Goal: Transaction & Acquisition: Purchase product/service

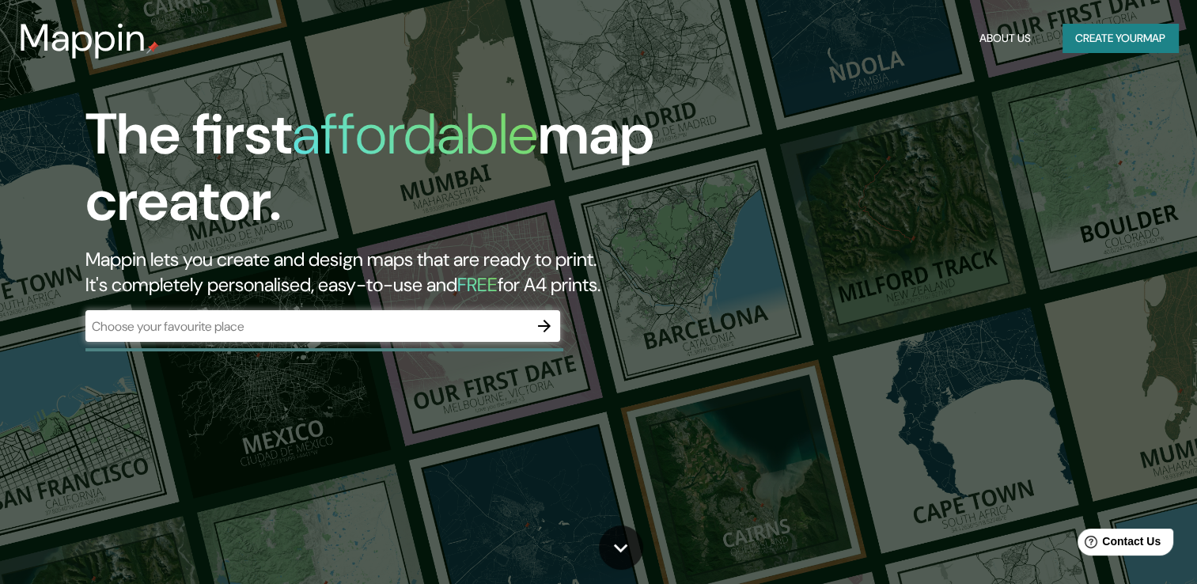
click at [359, 340] on div "​" at bounding box center [322, 326] width 475 height 32
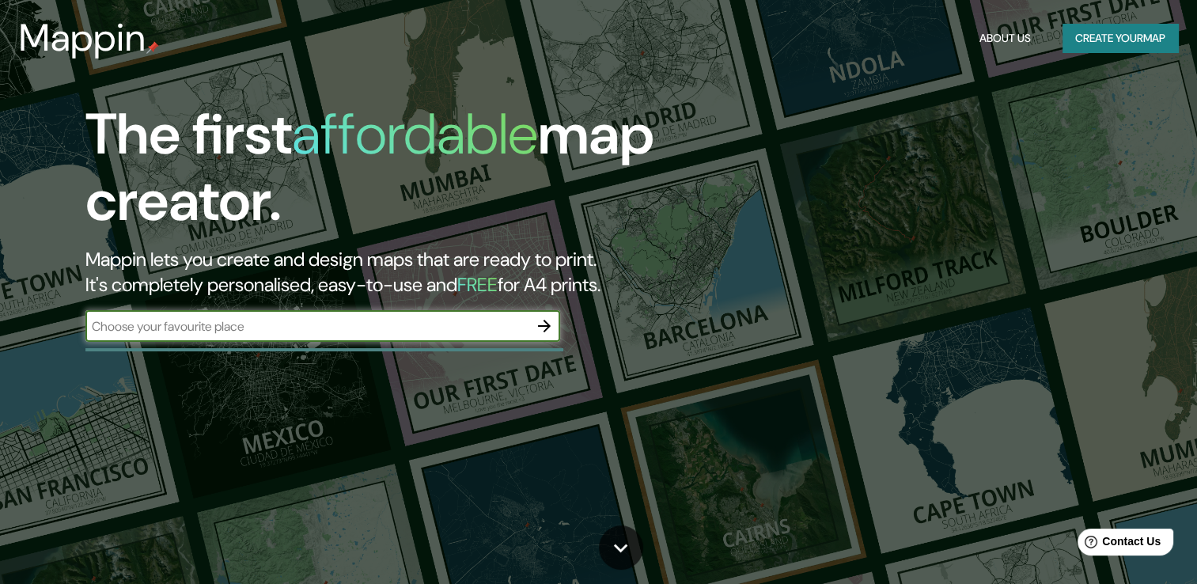
click at [546, 332] on icon "button" at bounding box center [544, 326] width 19 height 19
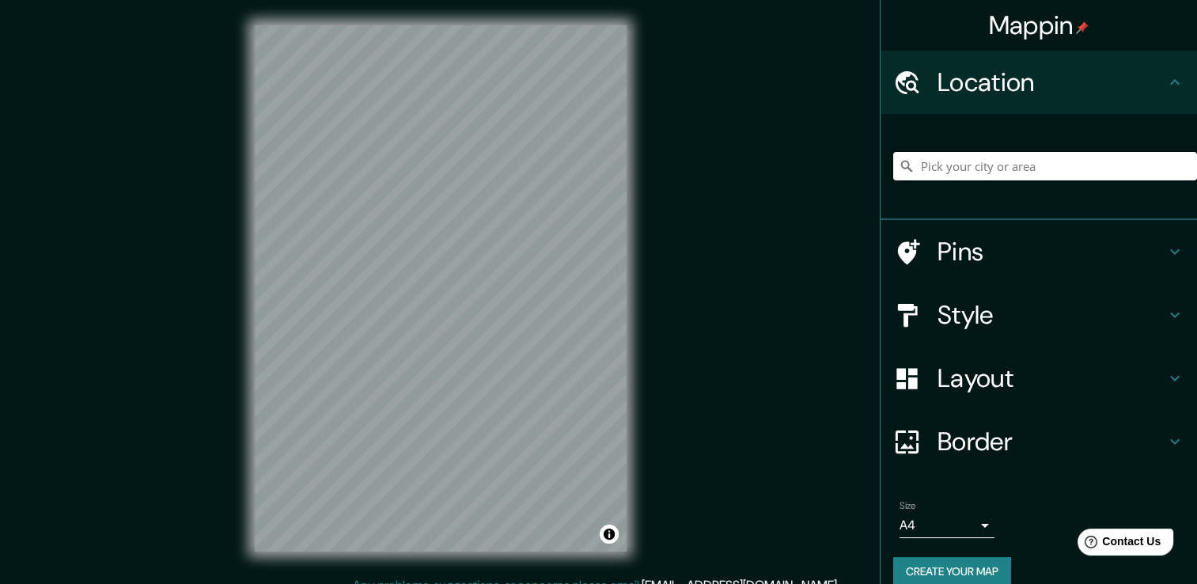
click at [943, 166] on input "Pick your city or area" at bounding box center [1046, 166] width 304 height 28
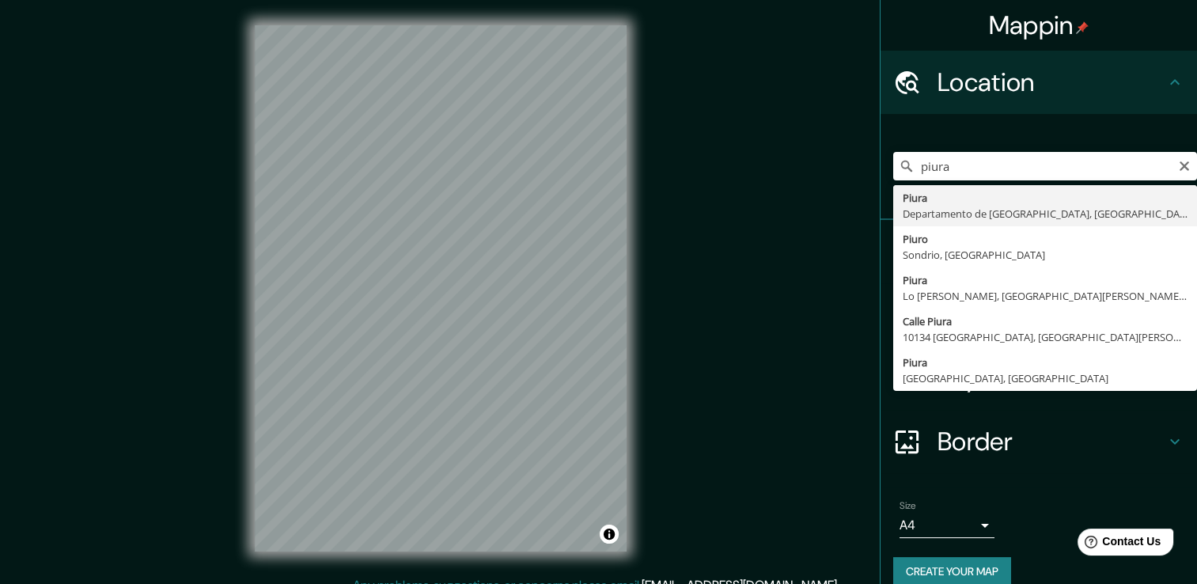
type input "Piura, [GEOGRAPHIC_DATA], [GEOGRAPHIC_DATA]"
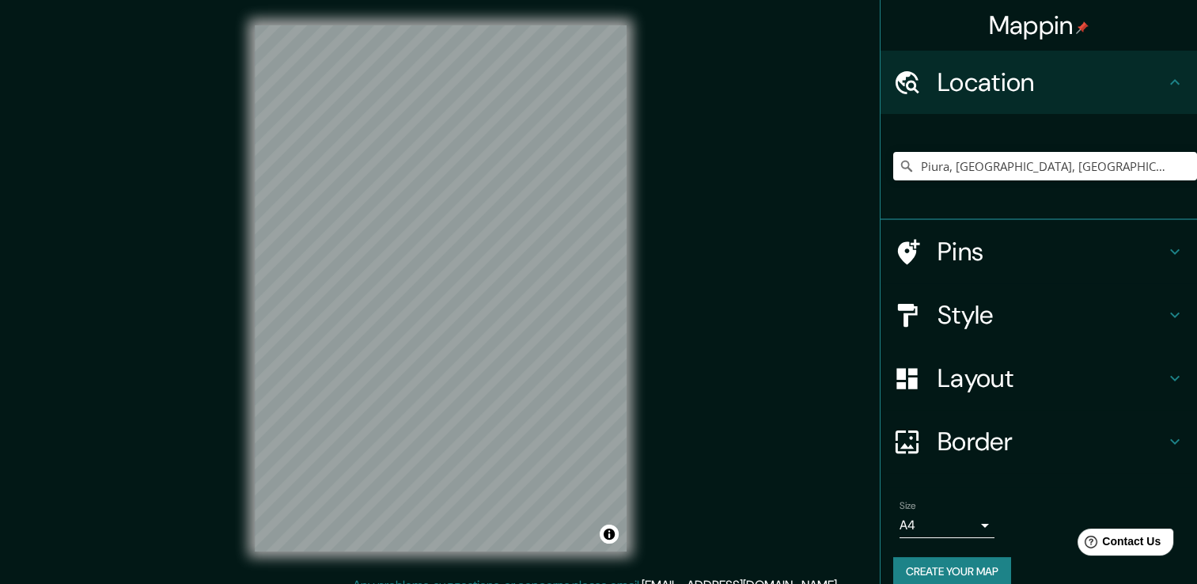
click at [952, 312] on h4 "Style" at bounding box center [1052, 315] width 228 height 32
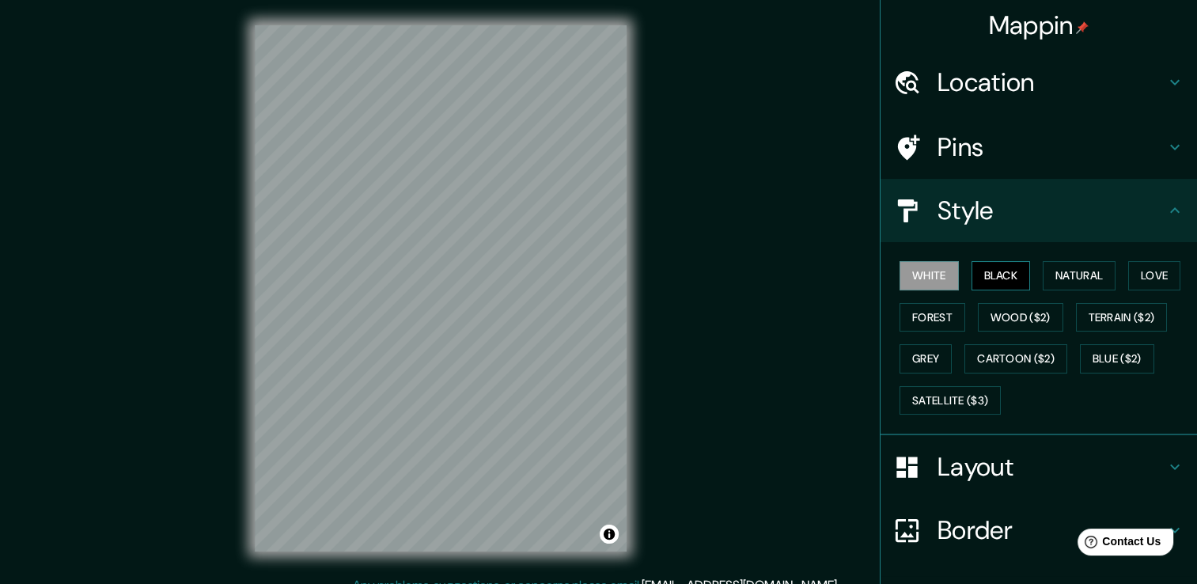
click at [985, 283] on button "Black" at bounding box center [1001, 275] width 59 height 29
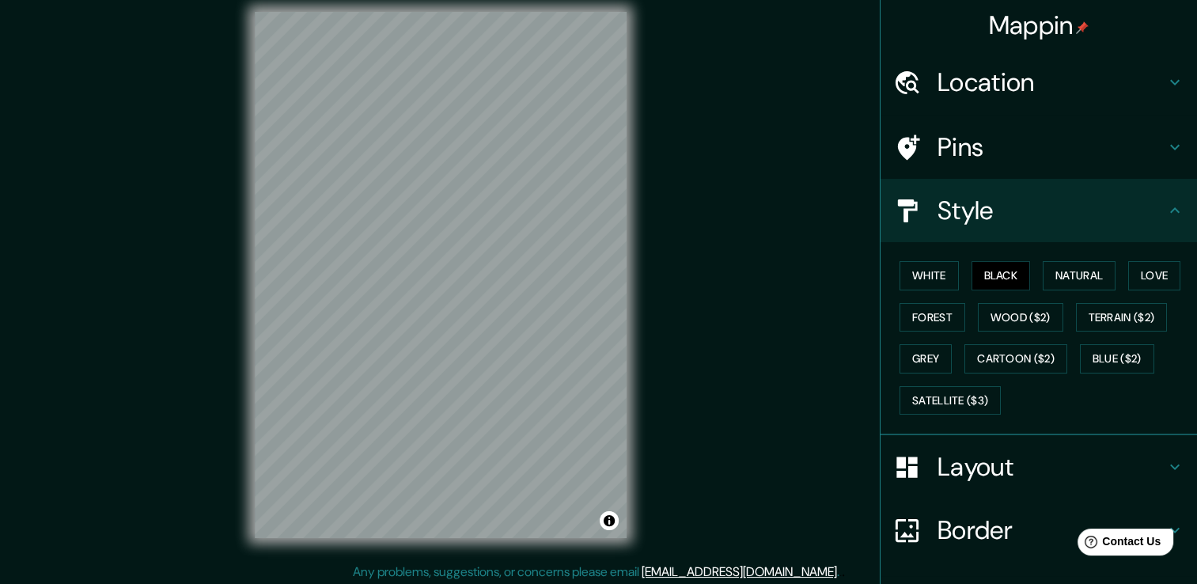
scroll to position [17, 0]
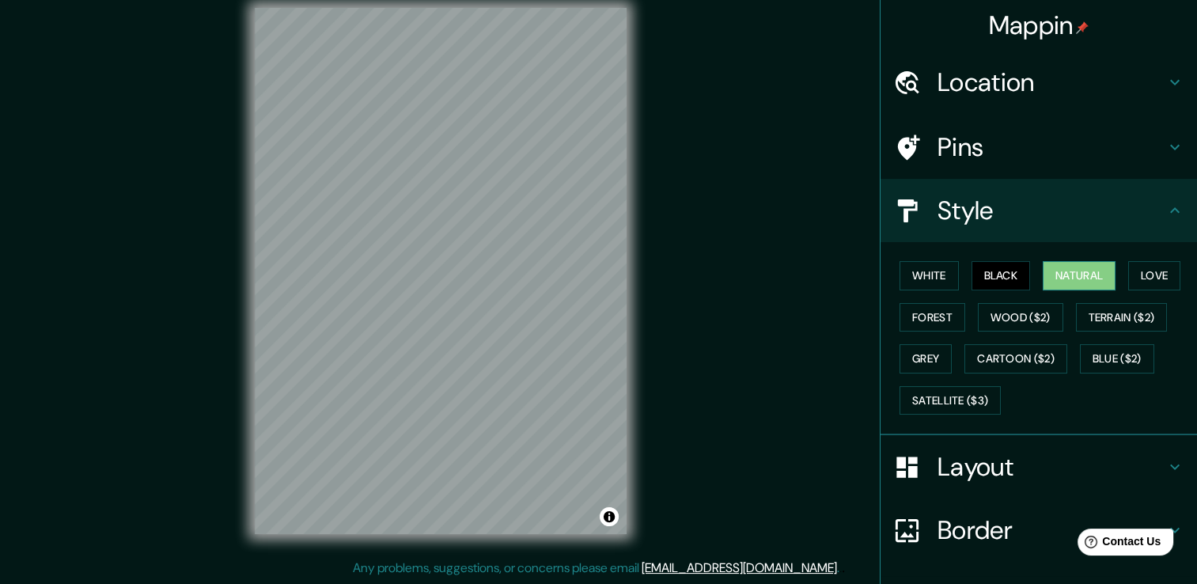
click at [1054, 284] on button "Natural" at bounding box center [1079, 275] width 73 height 29
click at [1130, 274] on button "Love" at bounding box center [1155, 275] width 52 height 29
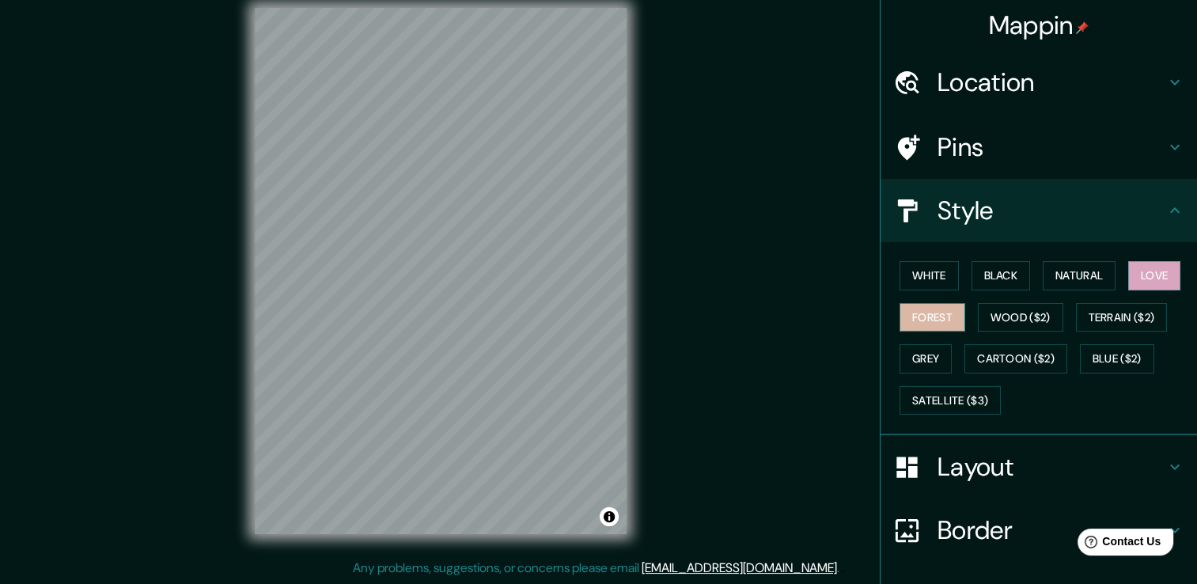
click at [918, 317] on button "Forest" at bounding box center [933, 317] width 66 height 29
click at [988, 319] on button "Wood ($2)" at bounding box center [1020, 317] width 85 height 29
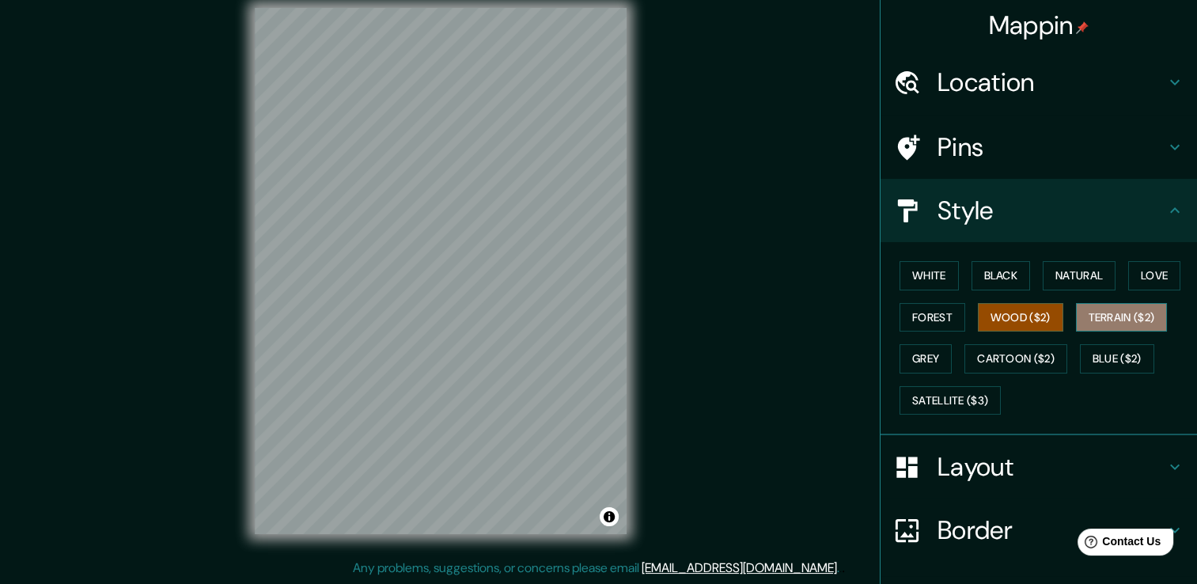
click at [1100, 317] on button "Terrain ($2)" at bounding box center [1122, 317] width 92 height 29
click at [1000, 308] on button "Wood ($2)" at bounding box center [1020, 317] width 85 height 29
click at [925, 350] on button "Grey" at bounding box center [926, 358] width 52 height 29
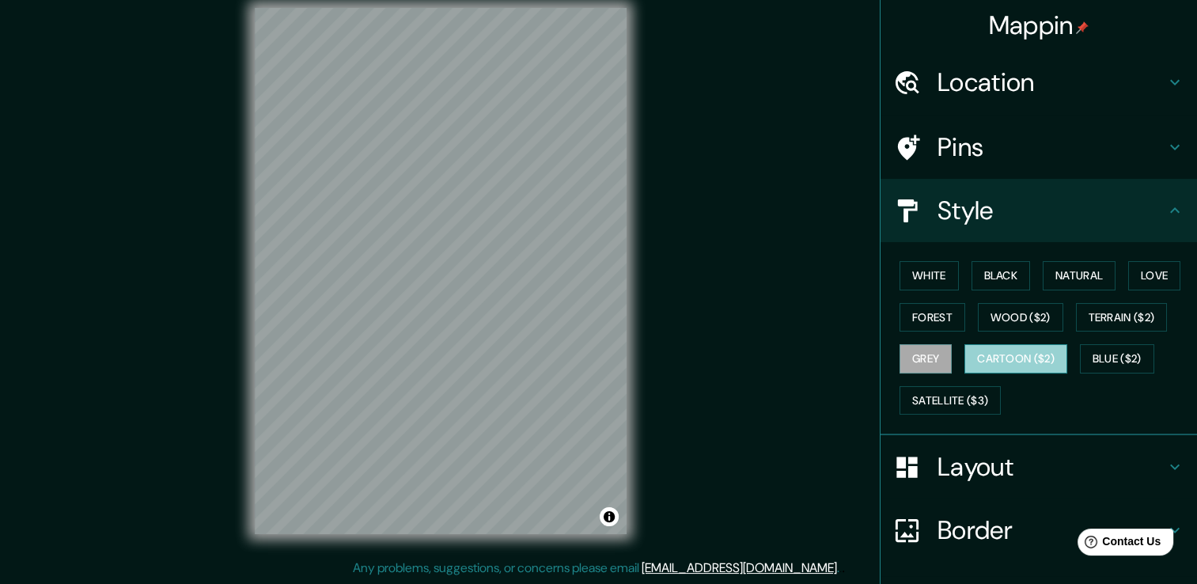
click at [988, 356] on button "Cartoon ($2)" at bounding box center [1016, 358] width 103 height 29
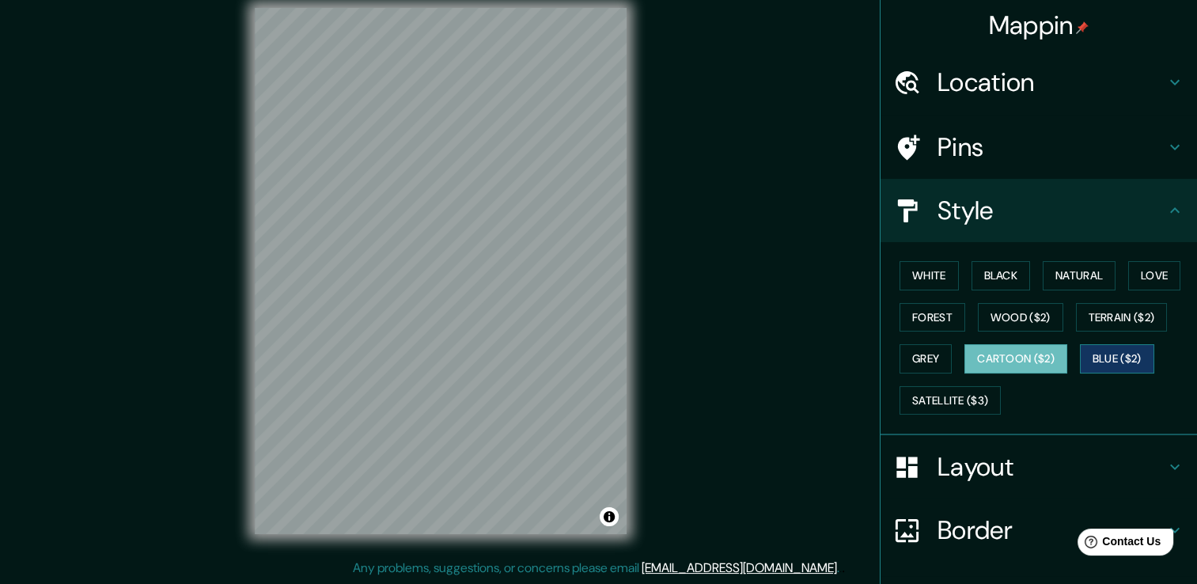
click at [1089, 359] on button "Blue ($2)" at bounding box center [1117, 358] width 74 height 29
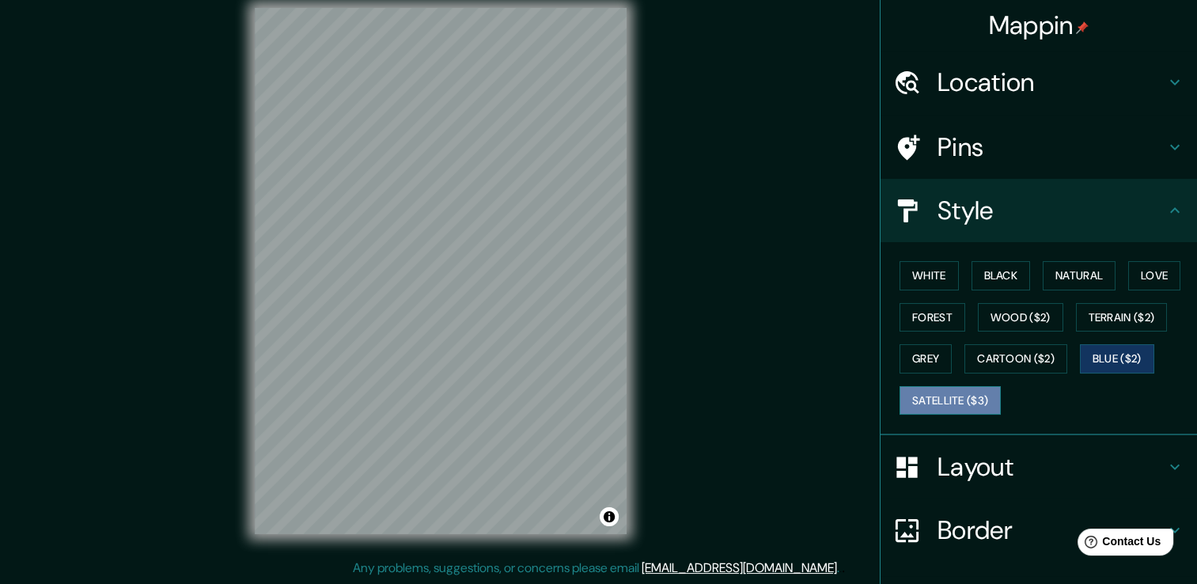
click at [932, 393] on button "Satellite ($3)" at bounding box center [950, 400] width 101 height 29
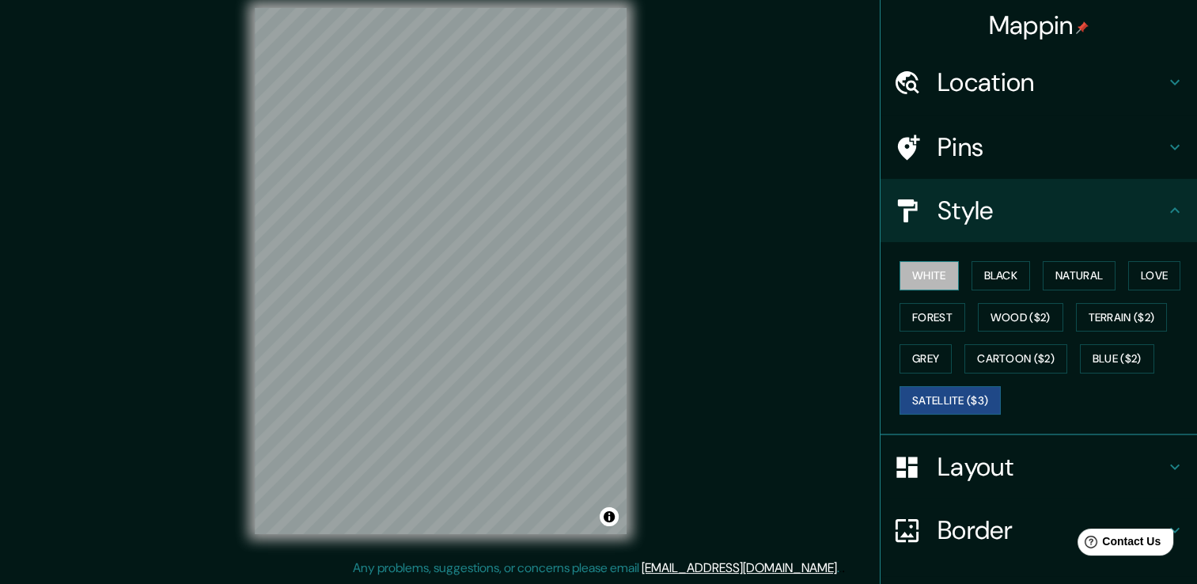
click at [927, 266] on button "White" at bounding box center [929, 275] width 59 height 29
click at [985, 268] on button "Black" at bounding box center [1001, 275] width 59 height 29
click at [915, 279] on button "White" at bounding box center [929, 275] width 59 height 29
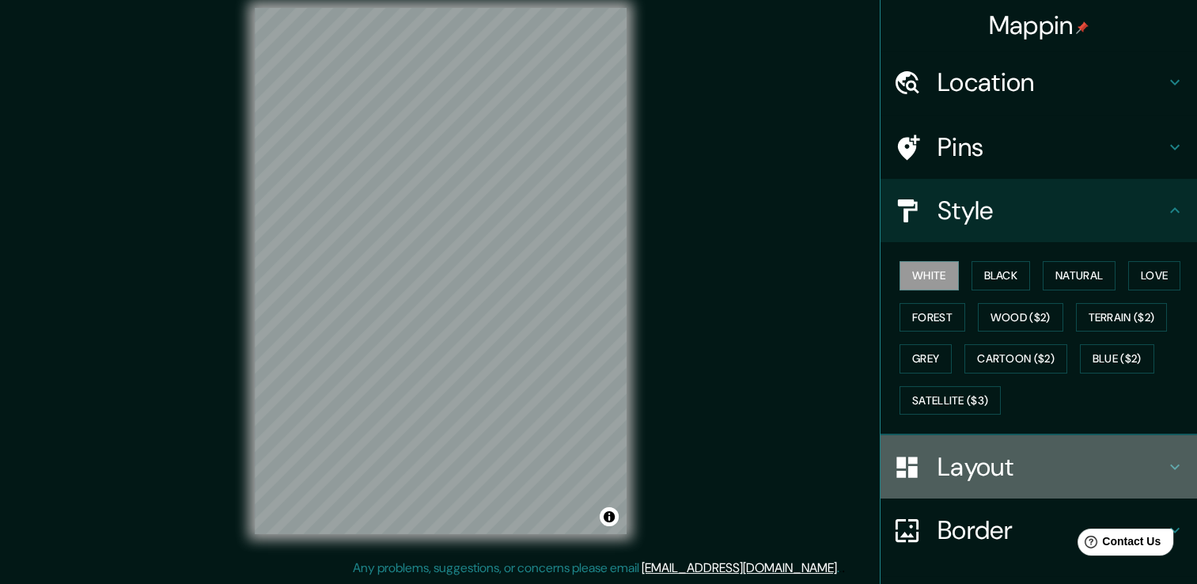
click at [981, 469] on h4 "Layout" at bounding box center [1052, 467] width 228 height 32
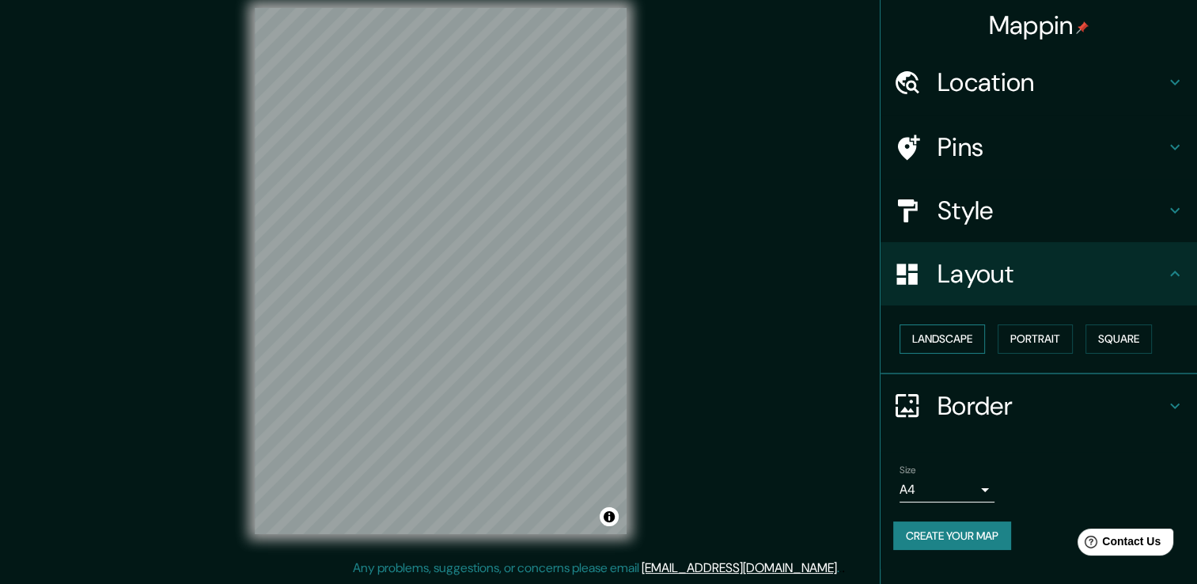
click at [965, 336] on button "Landscape" at bounding box center [942, 338] width 85 height 29
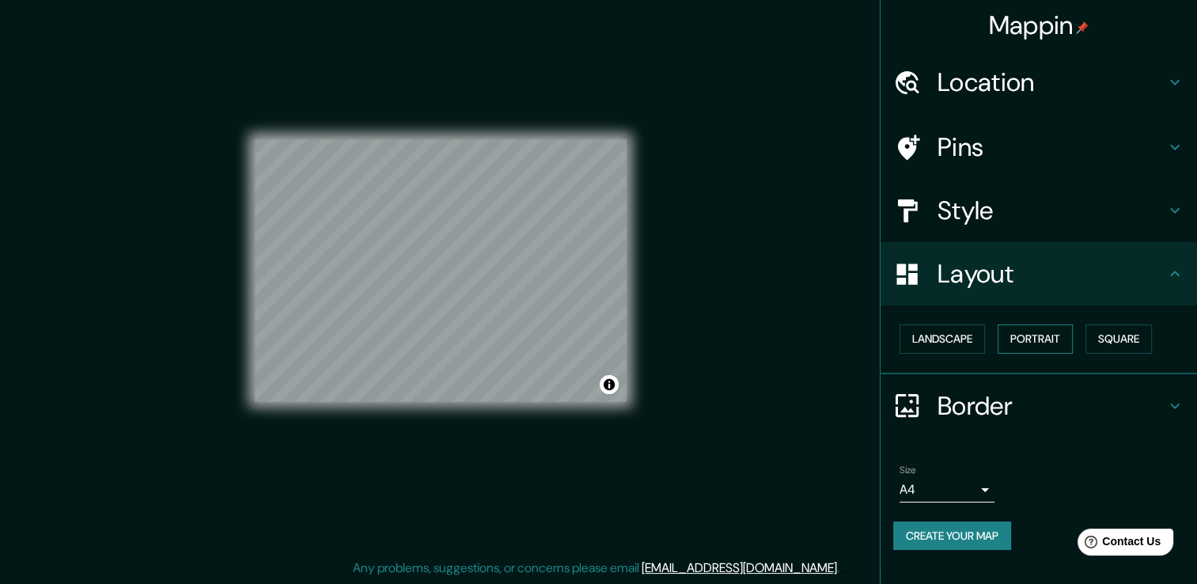
click at [1023, 347] on button "Portrait" at bounding box center [1035, 338] width 75 height 29
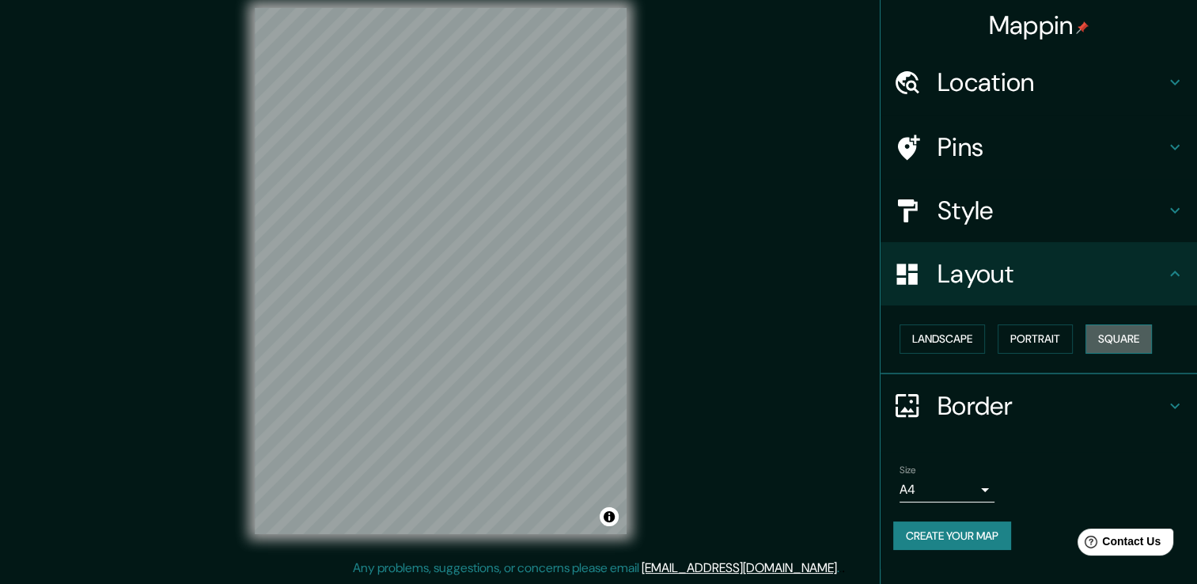
click at [1118, 334] on button "Square" at bounding box center [1119, 338] width 66 height 29
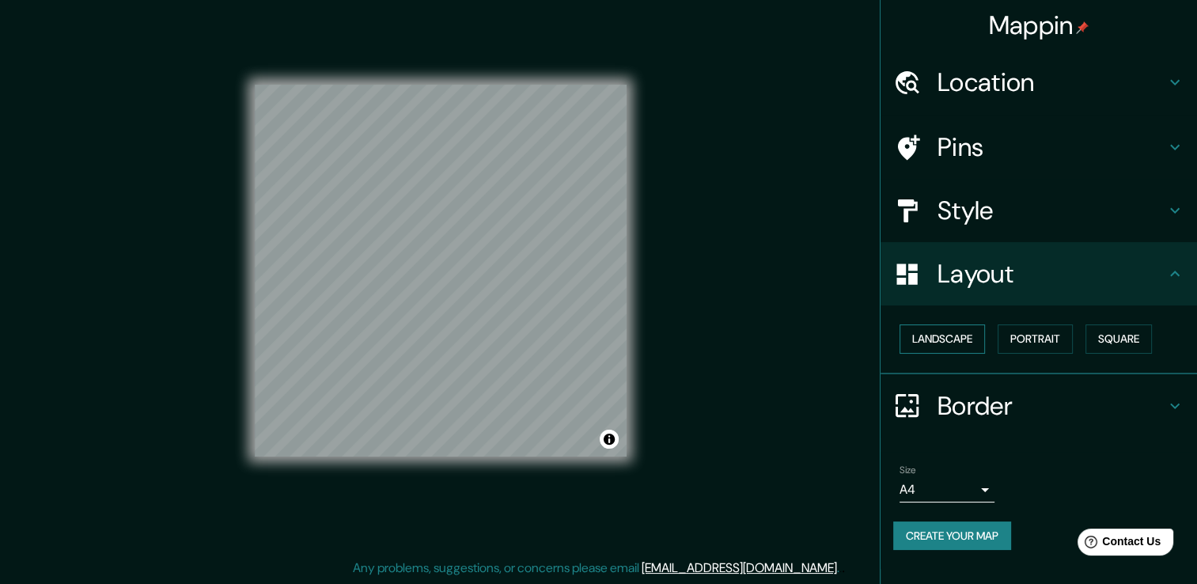
click at [937, 350] on button "Landscape" at bounding box center [942, 338] width 85 height 29
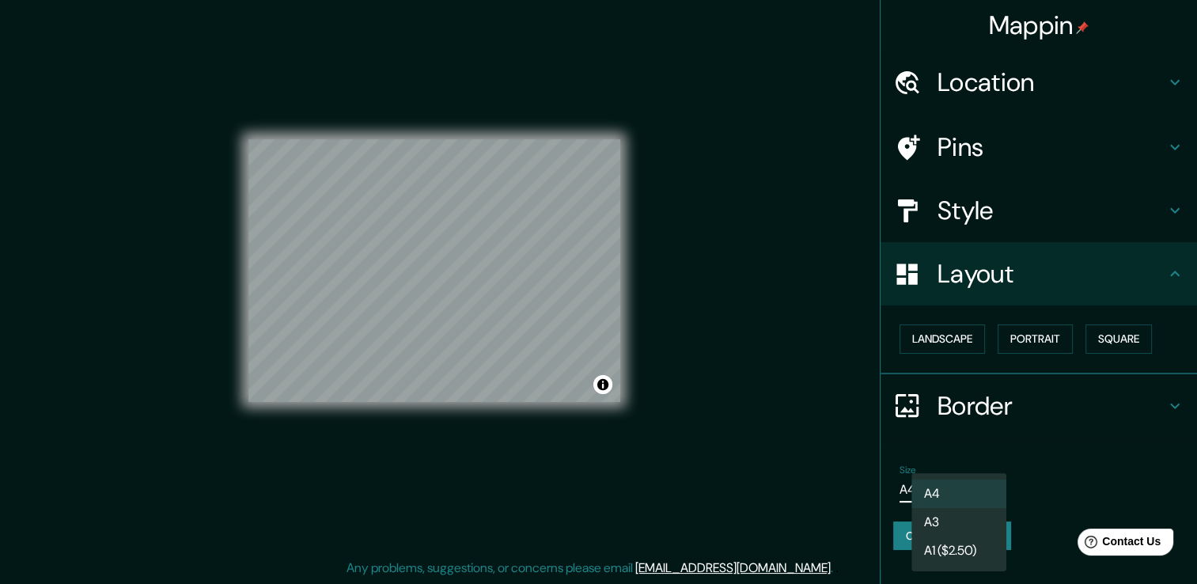
click at [939, 488] on body "Mappin Location Piura, Departamento de Piura, Perú Pins Style Layout Landscape …" at bounding box center [598, 275] width 1197 height 584
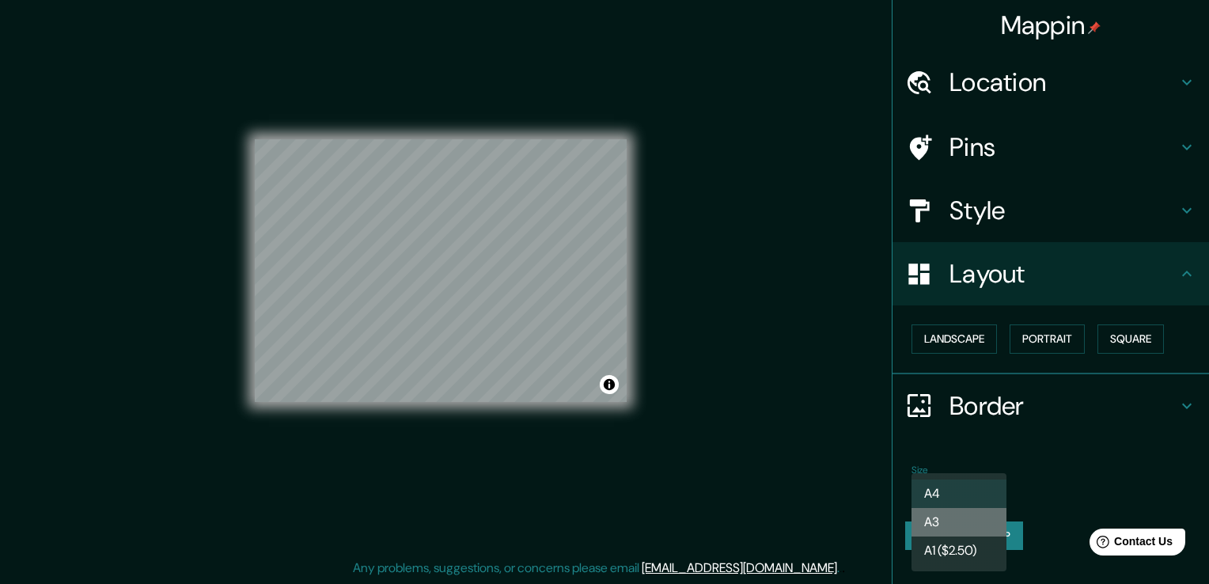
click at [947, 528] on li "A3" at bounding box center [959, 522] width 95 height 28
type input "a4"
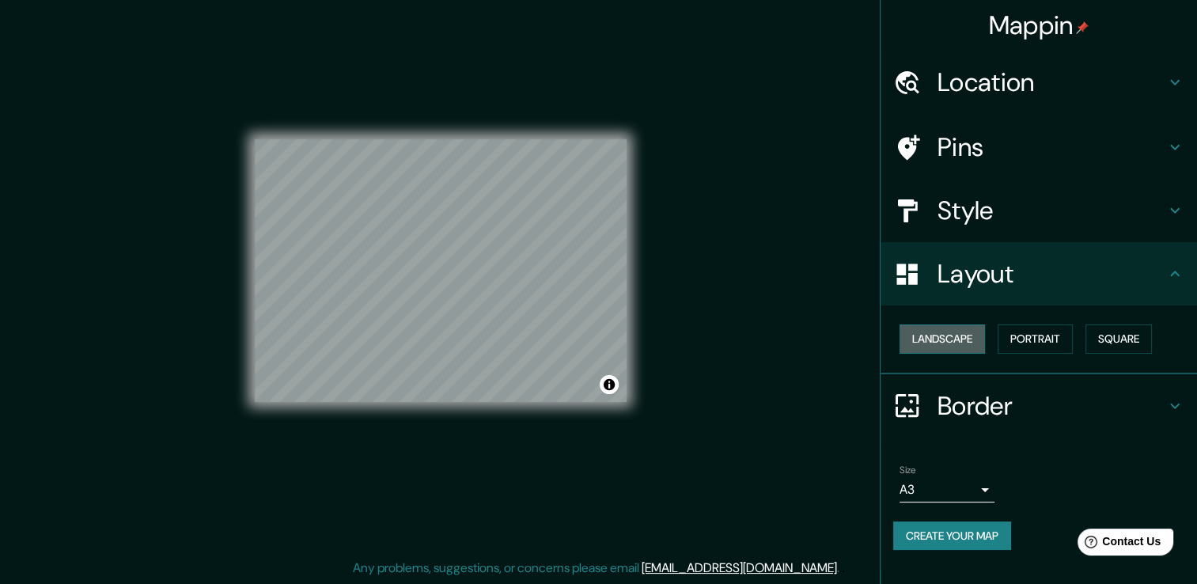
click at [928, 351] on button "Landscape" at bounding box center [942, 338] width 85 height 29
click at [937, 336] on button "Landscape" at bounding box center [942, 338] width 85 height 29
click at [1042, 343] on button "Portrait" at bounding box center [1035, 338] width 75 height 29
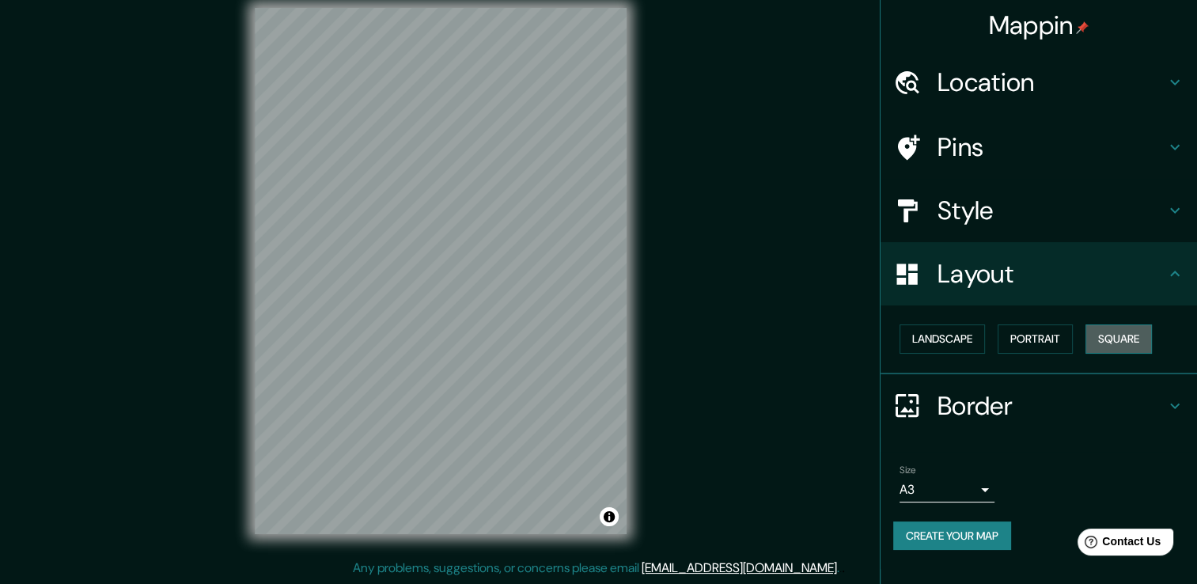
click at [1115, 336] on button "Square" at bounding box center [1119, 338] width 66 height 29
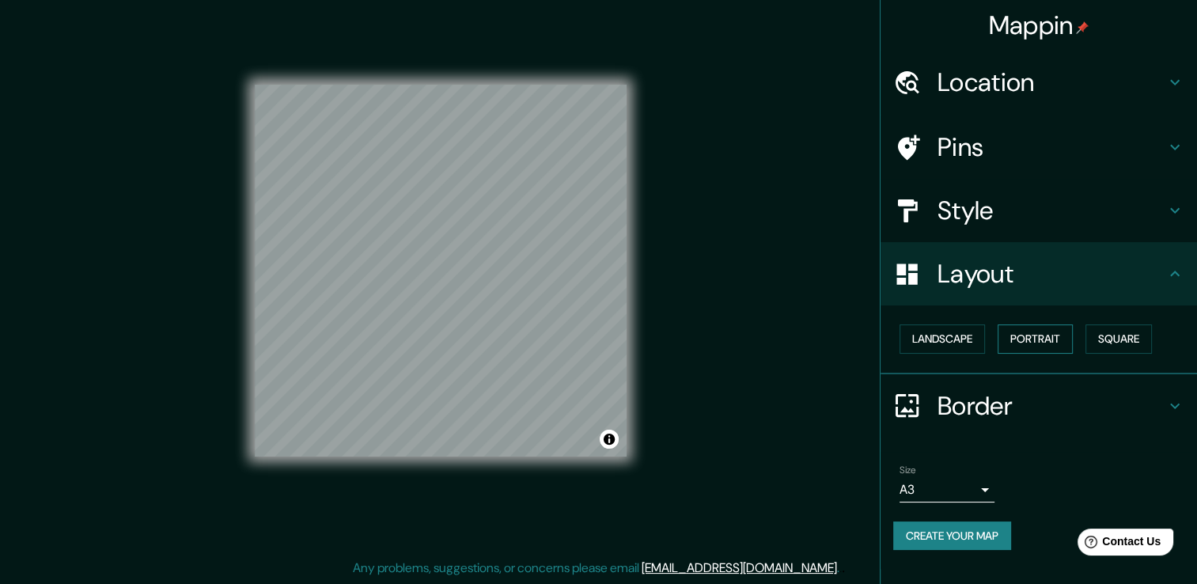
click at [1061, 330] on button "Portrait" at bounding box center [1035, 338] width 75 height 29
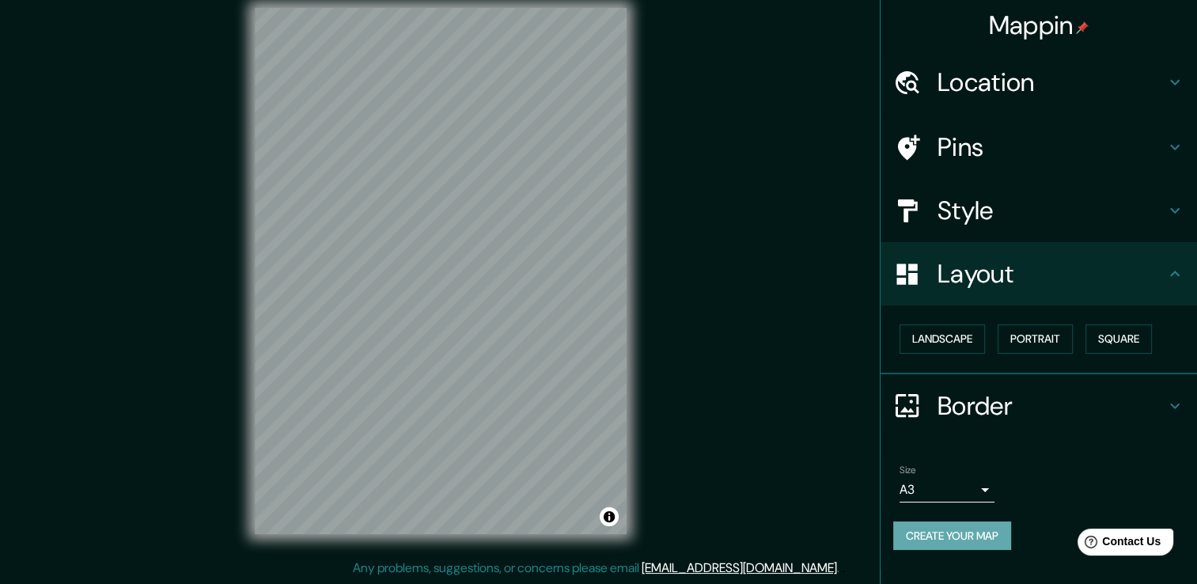
click at [957, 527] on button "Create your map" at bounding box center [953, 536] width 118 height 29
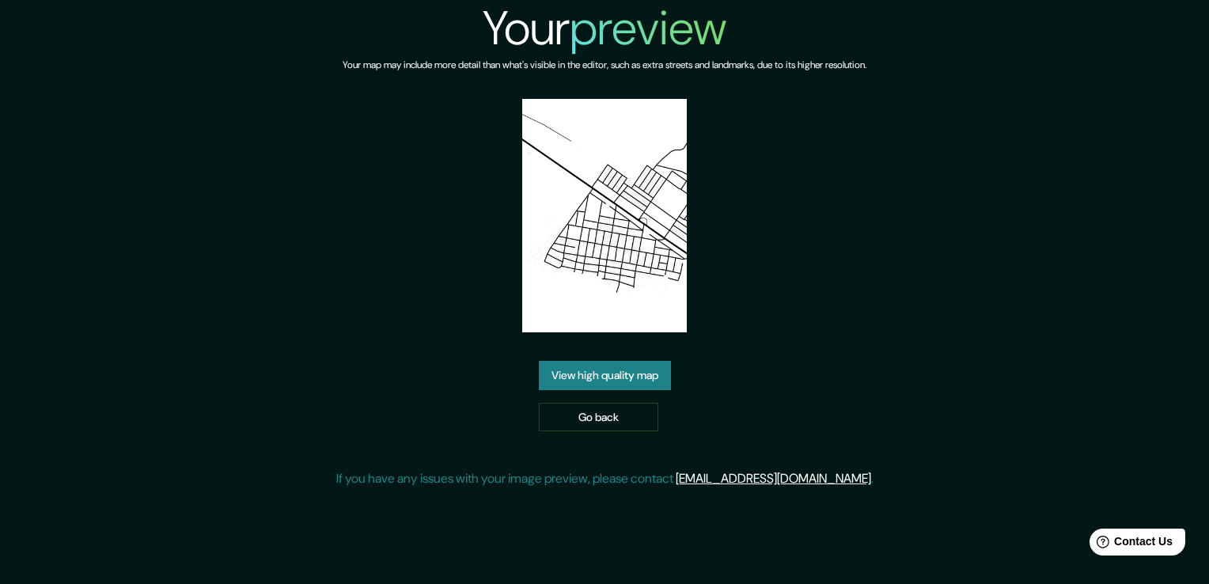
click at [639, 366] on link "View high quality map" at bounding box center [605, 375] width 132 height 29
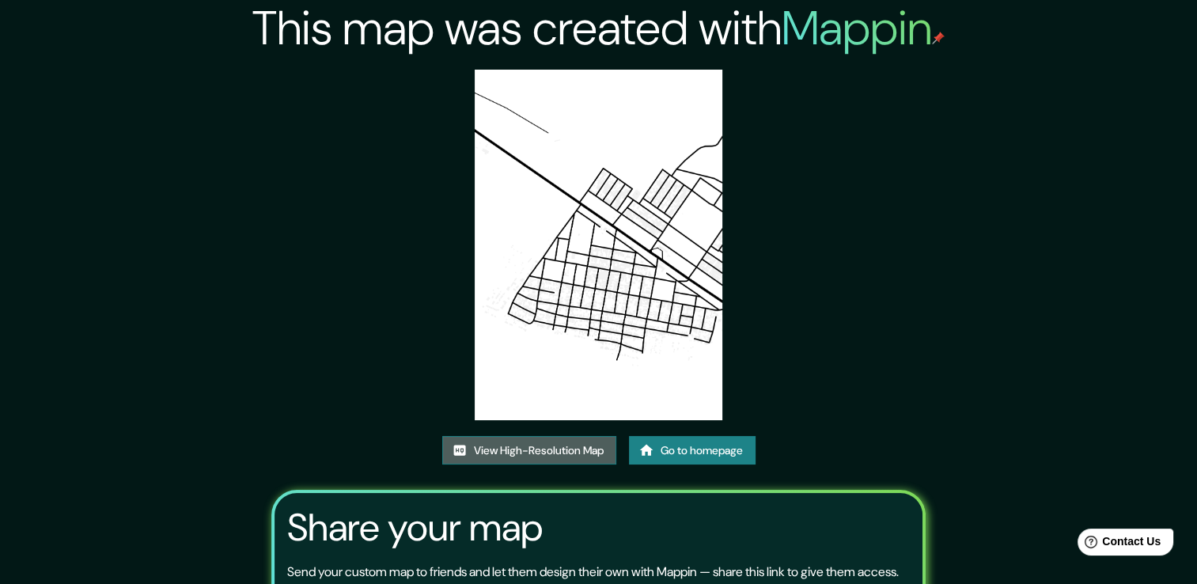
click at [519, 450] on link "View High-Resolution Map" at bounding box center [529, 450] width 174 height 29
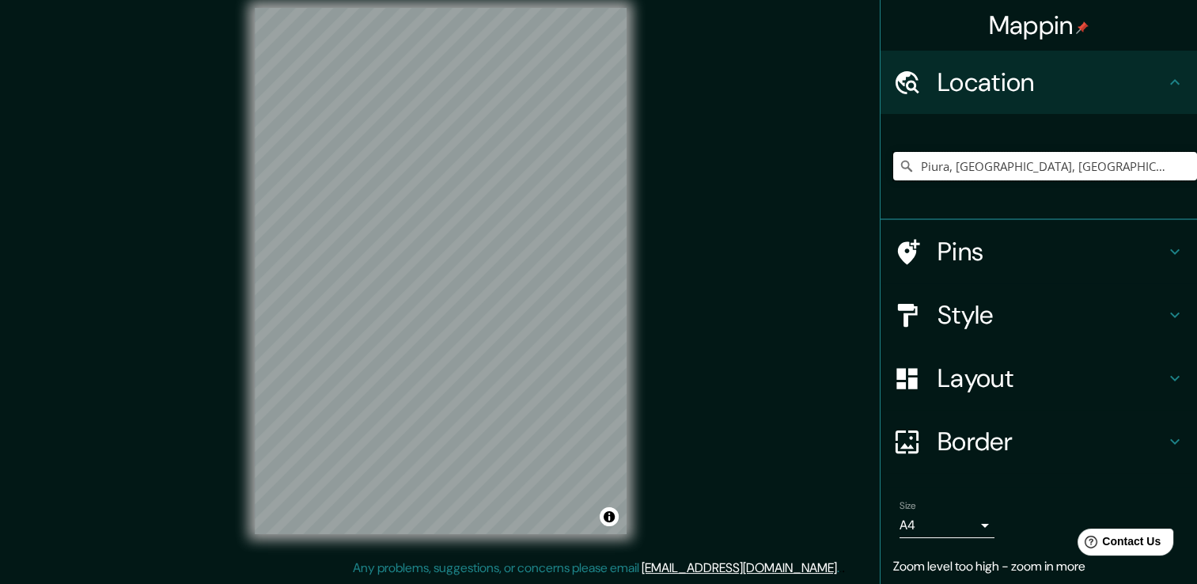
click at [946, 173] on input "Piura, [GEOGRAPHIC_DATA], [GEOGRAPHIC_DATA]" at bounding box center [1046, 166] width 304 height 28
click at [1102, 174] on input "Piura, [GEOGRAPHIC_DATA], [GEOGRAPHIC_DATA]" at bounding box center [1046, 166] width 304 height 28
click at [1118, 166] on input "Piura, [GEOGRAPHIC_DATA], [GEOGRAPHIC_DATA]" at bounding box center [1046, 166] width 304 height 28
click at [567, 165] on div "Mappin Location [GEOGRAPHIC_DATA], [GEOGRAPHIC_DATA], [GEOGRAPHIC_DATA] Pins St…" at bounding box center [598, 283] width 1197 height 601
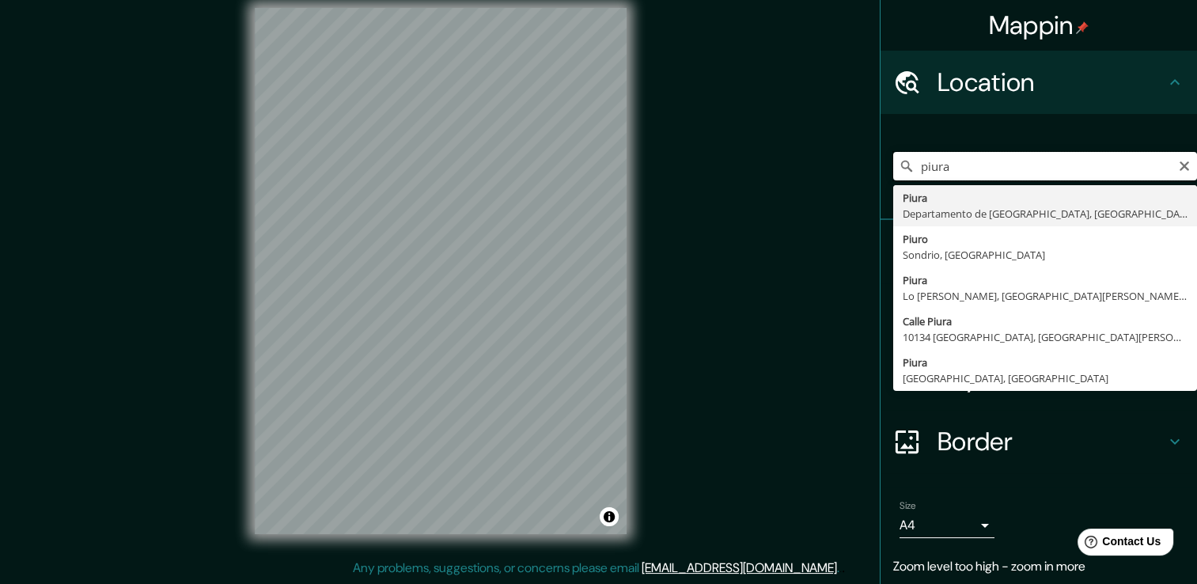
type input "Piura, [GEOGRAPHIC_DATA], [GEOGRAPHIC_DATA]"
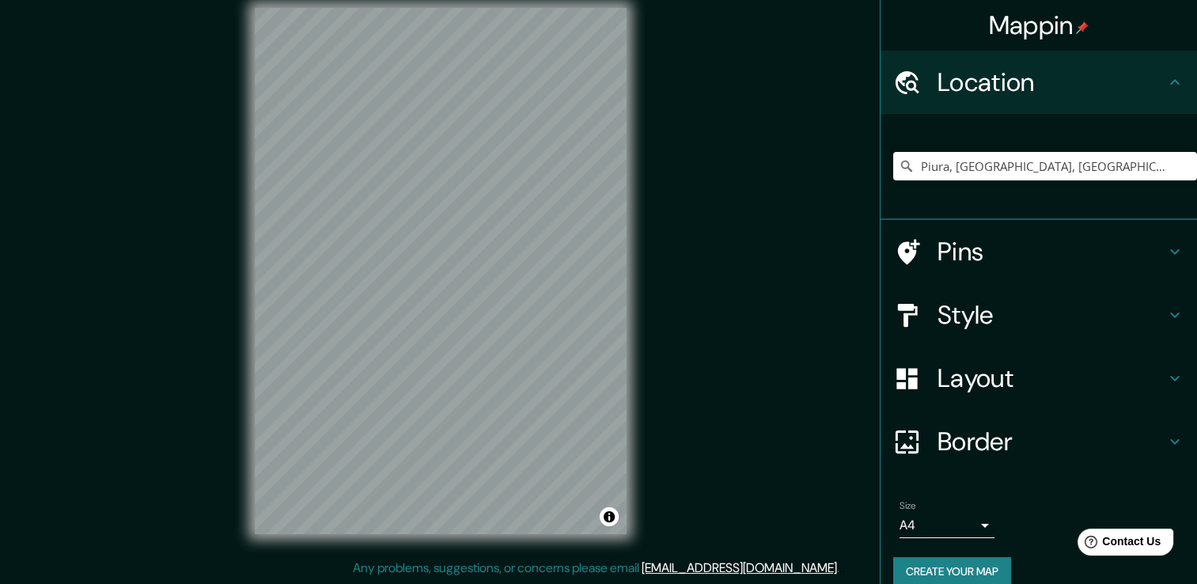
click at [947, 518] on body "Mappin Location [GEOGRAPHIC_DATA], [GEOGRAPHIC_DATA], [GEOGRAPHIC_DATA] [GEOGRA…" at bounding box center [598, 275] width 1197 height 584
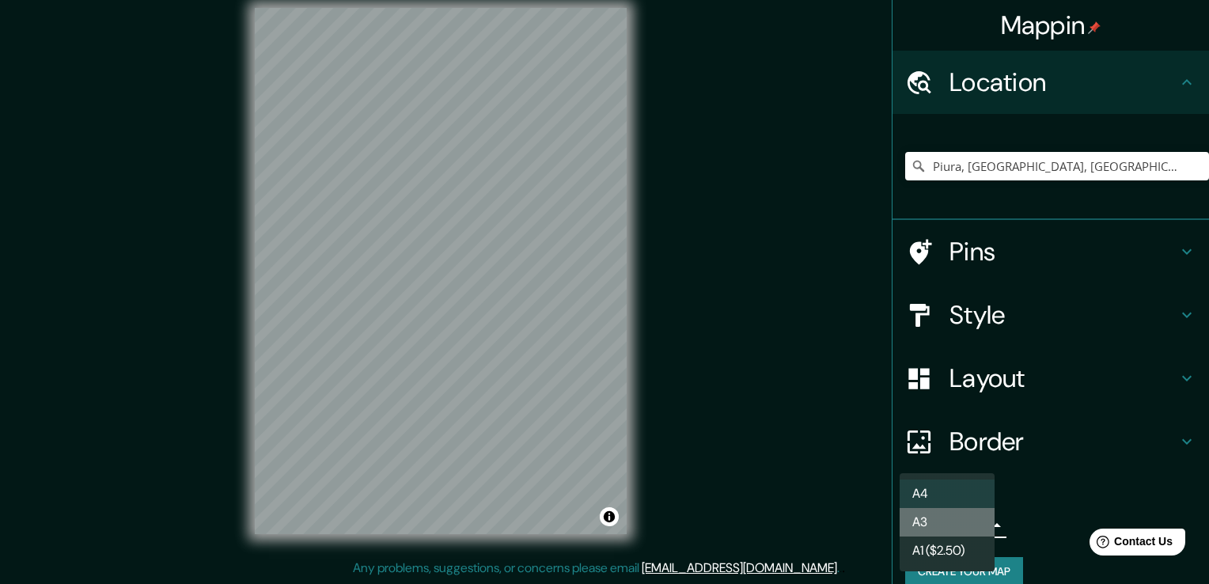
click at [947, 522] on li "A3" at bounding box center [947, 522] width 95 height 28
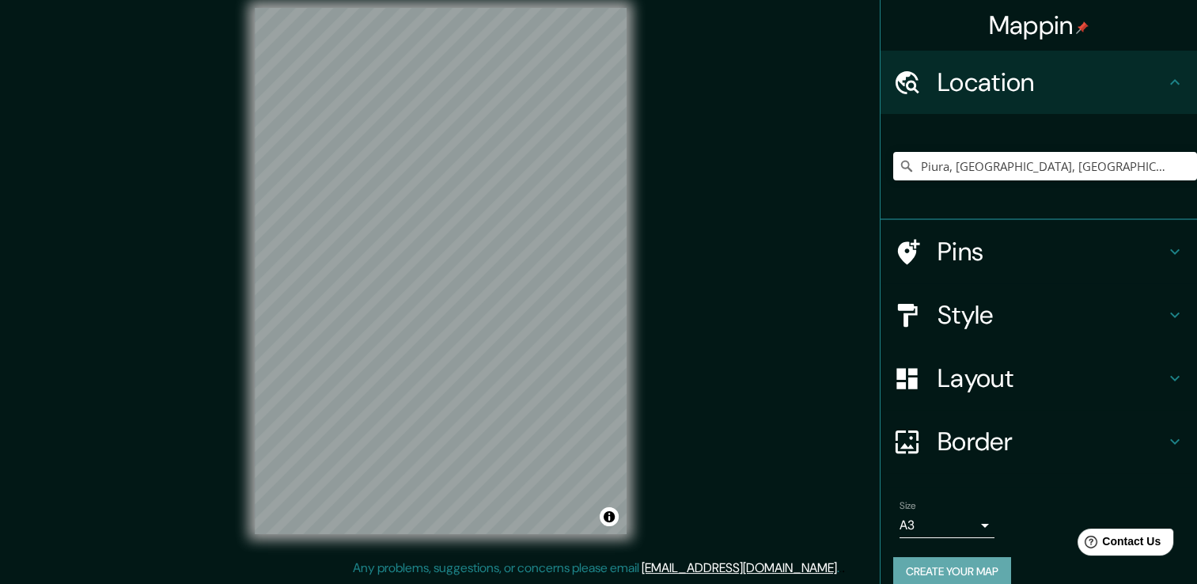
click at [950, 565] on button "Create your map" at bounding box center [953, 571] width 118 height 29
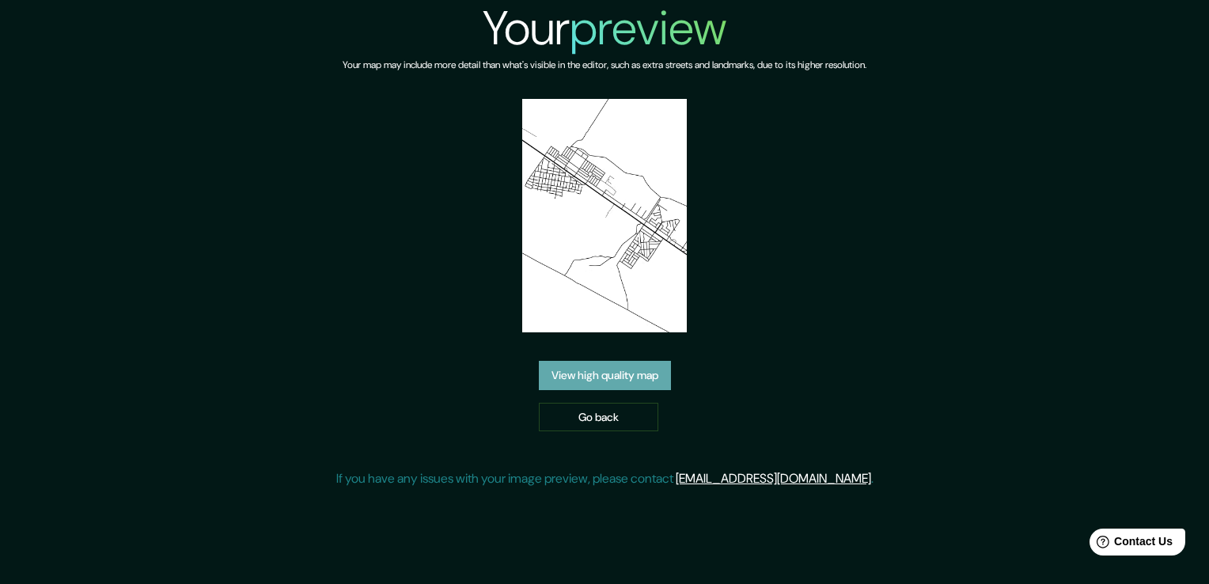
click at [621, 378] on link "View high quality map" at bounding box center [605, 375] width 132 height 29
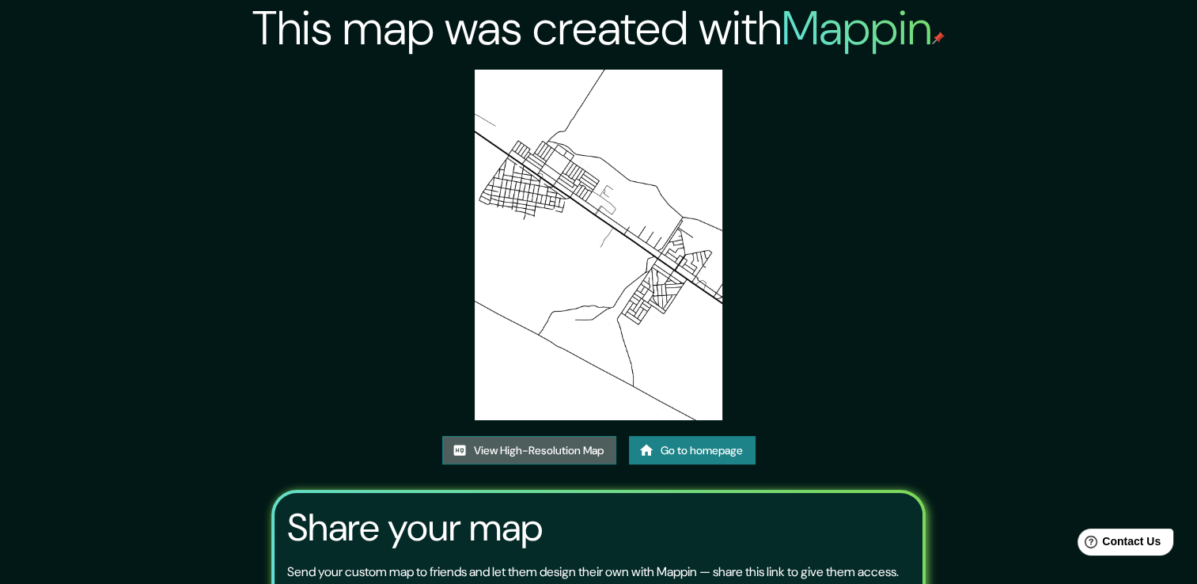
click at [570, 461] on link "View High-Resolution Map" at bounding box center [529, 450] width 174 height 29
click at [709, 461] on link "Go to homepage" at bounding box center [692, 450] width 127 height 29
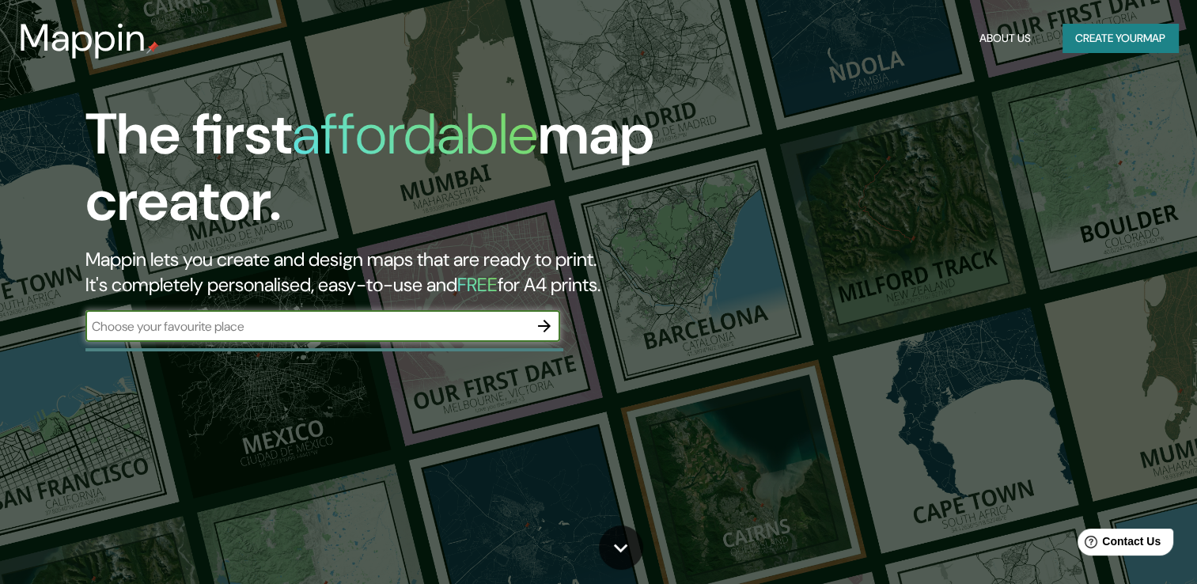
click at [540, 317] on icon "button" at bounding box center [544, 326] width 19 height 19
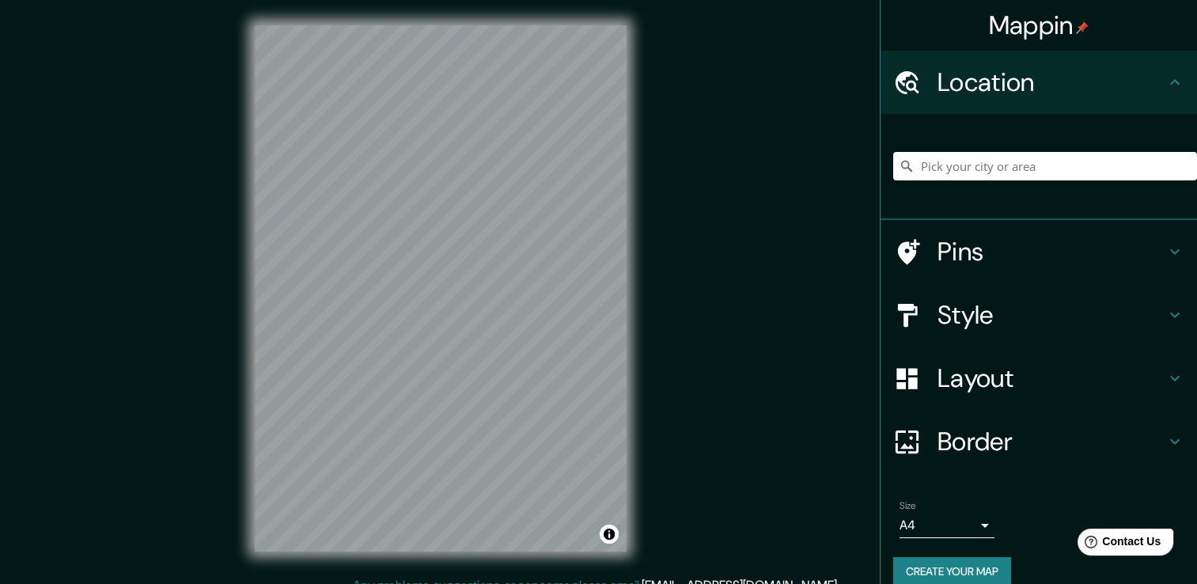
click at [948, 146] on div at bounding box center [1046, 166] width 304 height 79
click at [953, 166] on input "Pick your city or area" at bounding box center [1046, 166] width 304 height 28
type input "Piura, [GEOGRAPHIC_DATA], [GEOGRAPHIC_DATA]"
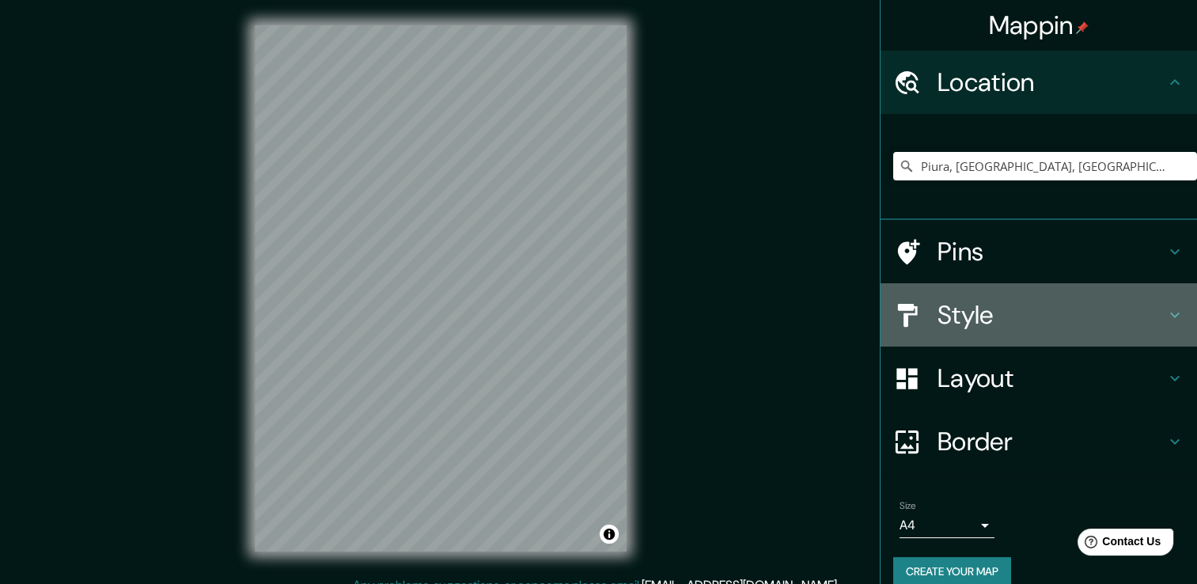
click at [985, 310] on h4 "Style" at bounding box center [1052, 315] width 228 height 32
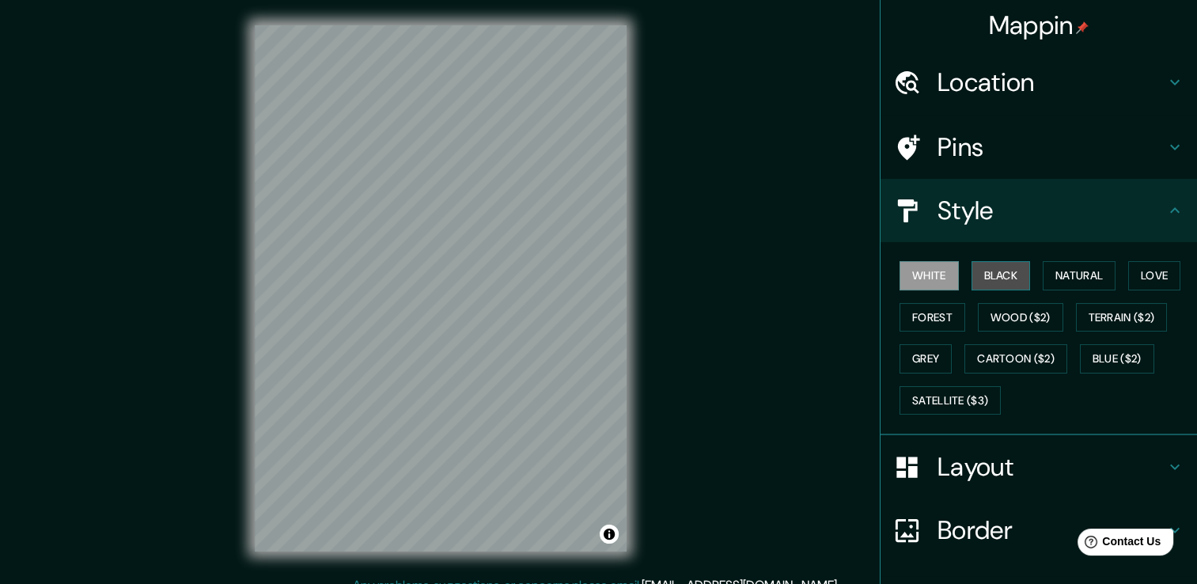
click at [981, 275] on button "Black" at bounding box center [1001, 275] width 59 height 29
click at [964, 453] on h4 "Layout" at bounding box center [1052, 467] width 228 height 32
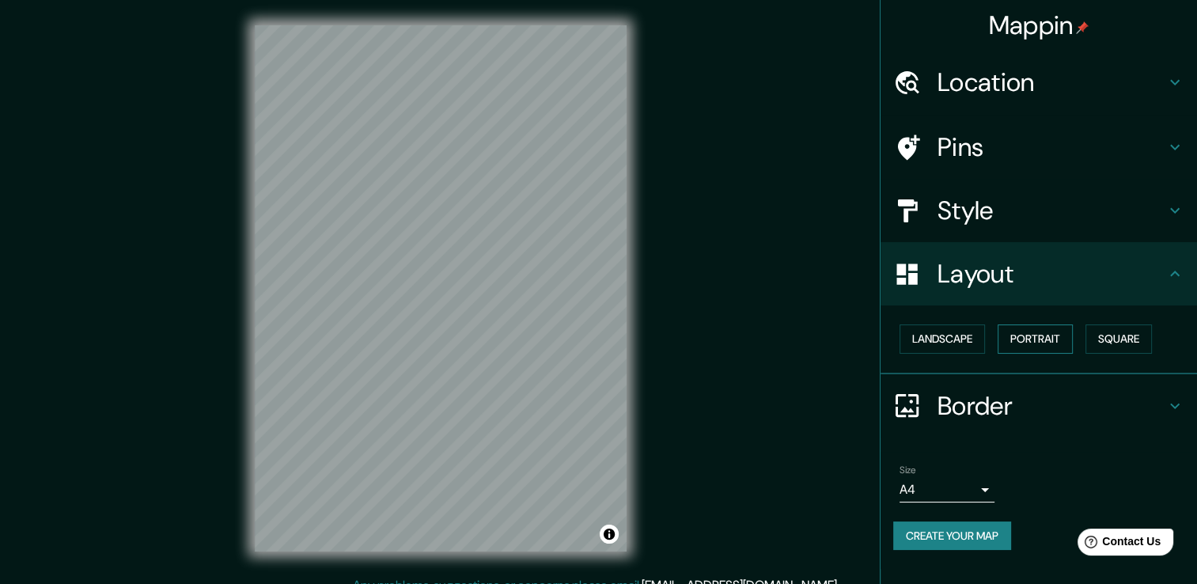
click at [1027, 340] on button "Portrait" at bounding box center [1035, 338] width 75 height 29
click at [966, 335] on button "Landscape" at bounding box center [942, 338] width 85 height 29
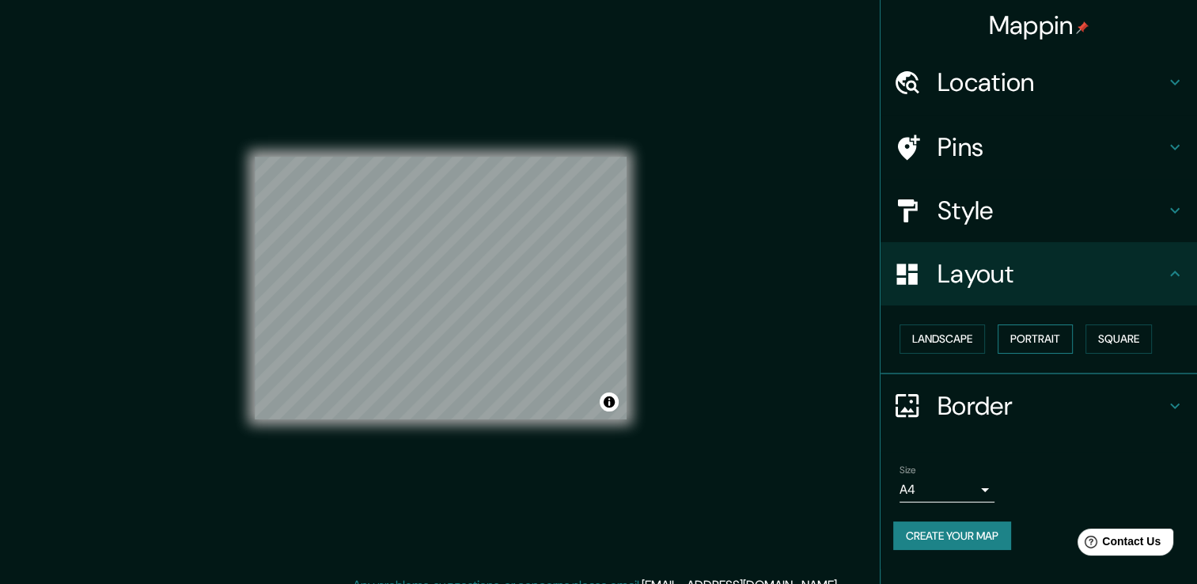
click at [1042, 337] on button "Portrait" at bounding box center [1035, 338] width 75 height 29
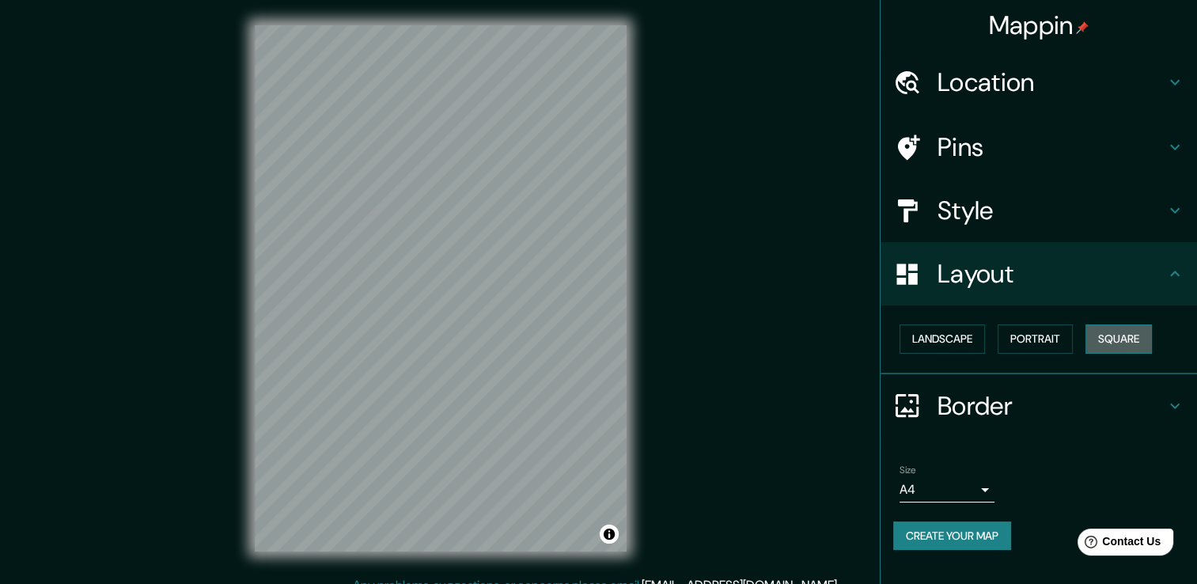
click at [1095, 329] on button "Square" at bounding box center [1119, 338] width 66 height 29
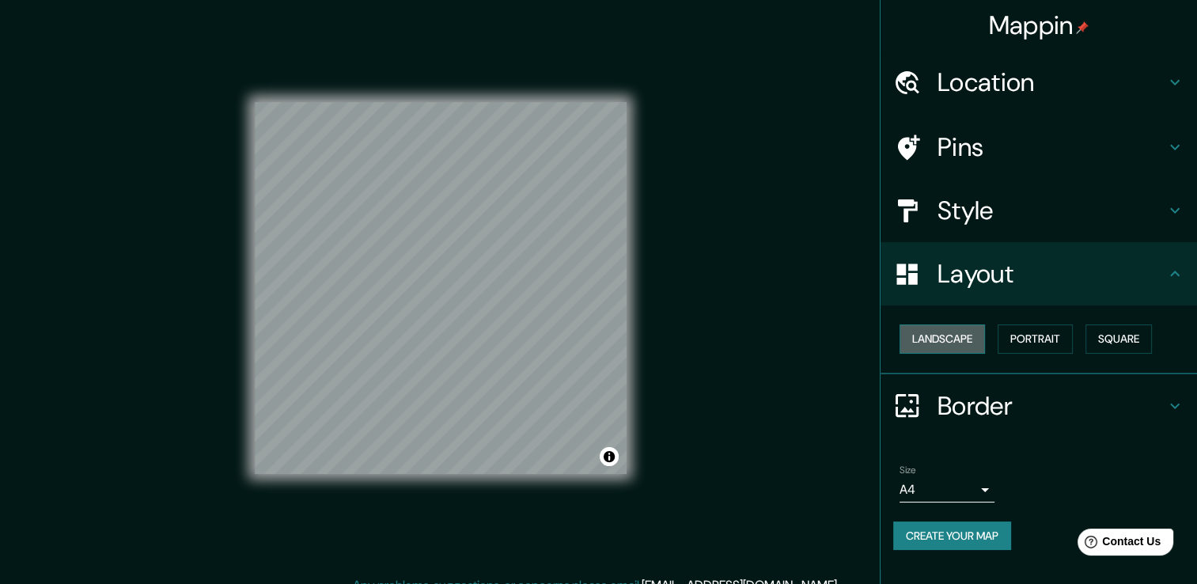
click at [970, 332] on button "Landscape" at bounding box center [942, 338] width 85 height 29
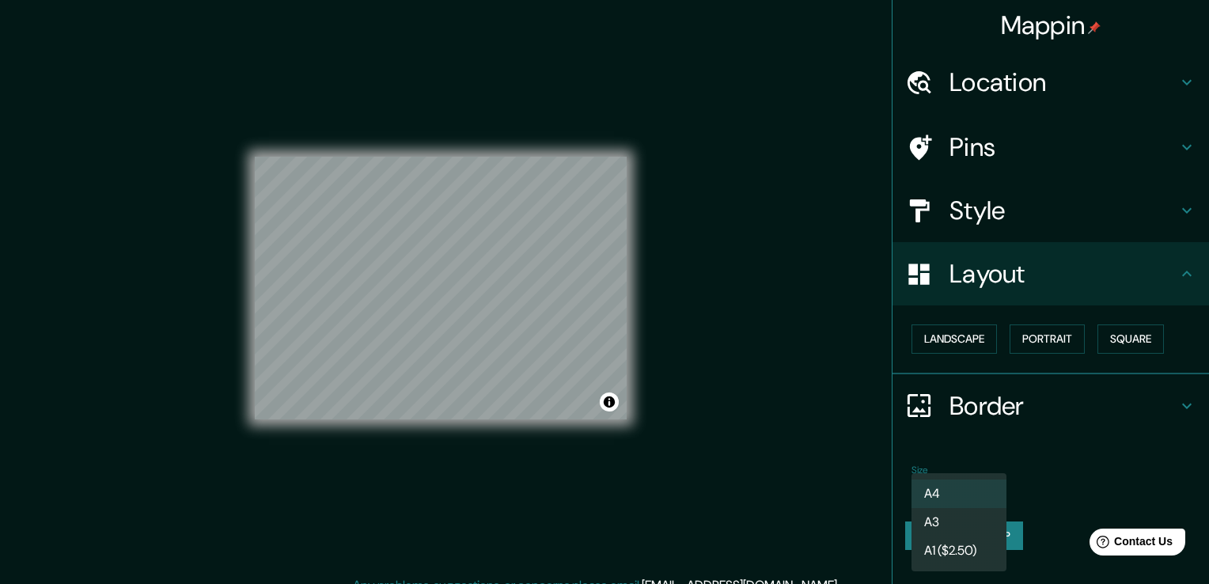
click at [958, 495] on body "Mappin Location Piura, Departamento de Piura, Perú Piura Departamento de Piura,…" at bounding box center [604, 292] width 1209 height 584
click at [966, 527] on li "A3" at bounding box center [959, 522] width 95 height 28
type input "a4"
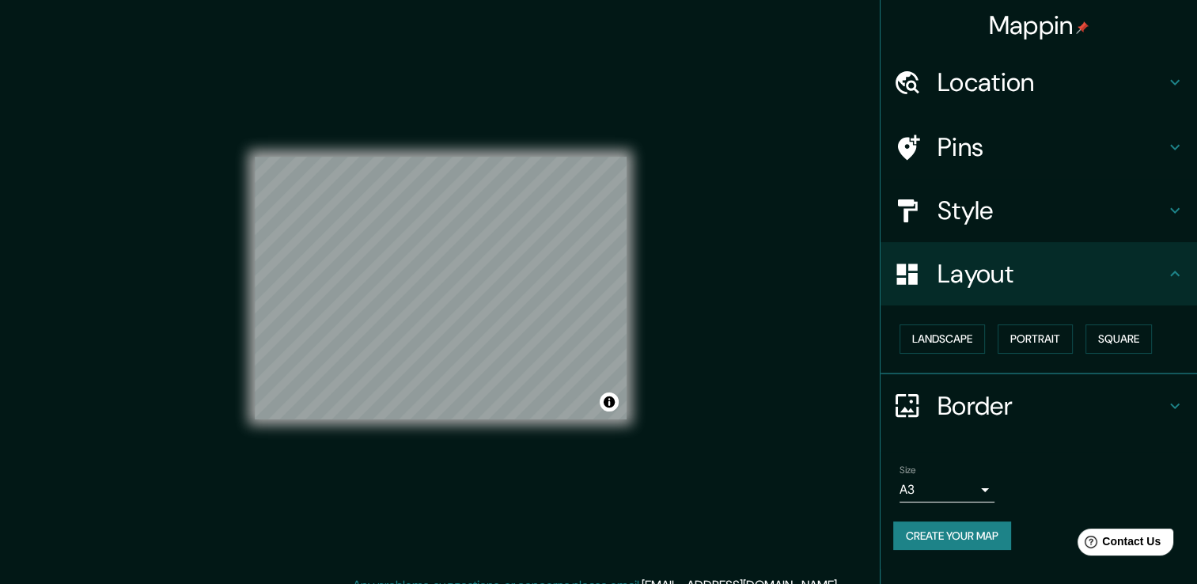
scroll to position [17, 0]
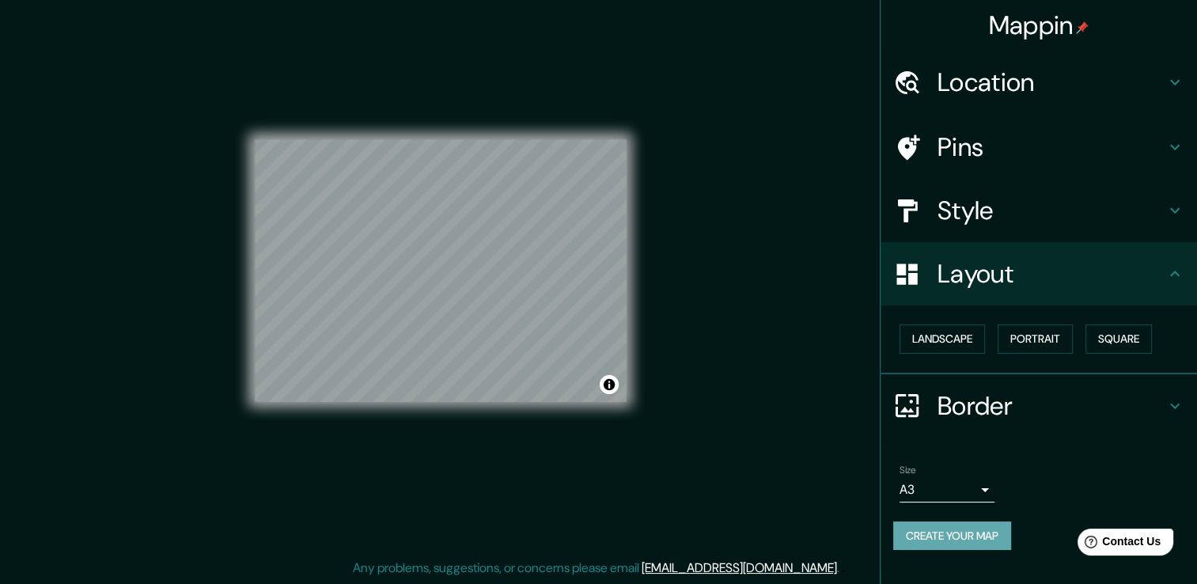
click at [976, 529] on button "Create your map" at bounding box center [953, 536] width 118 height 29
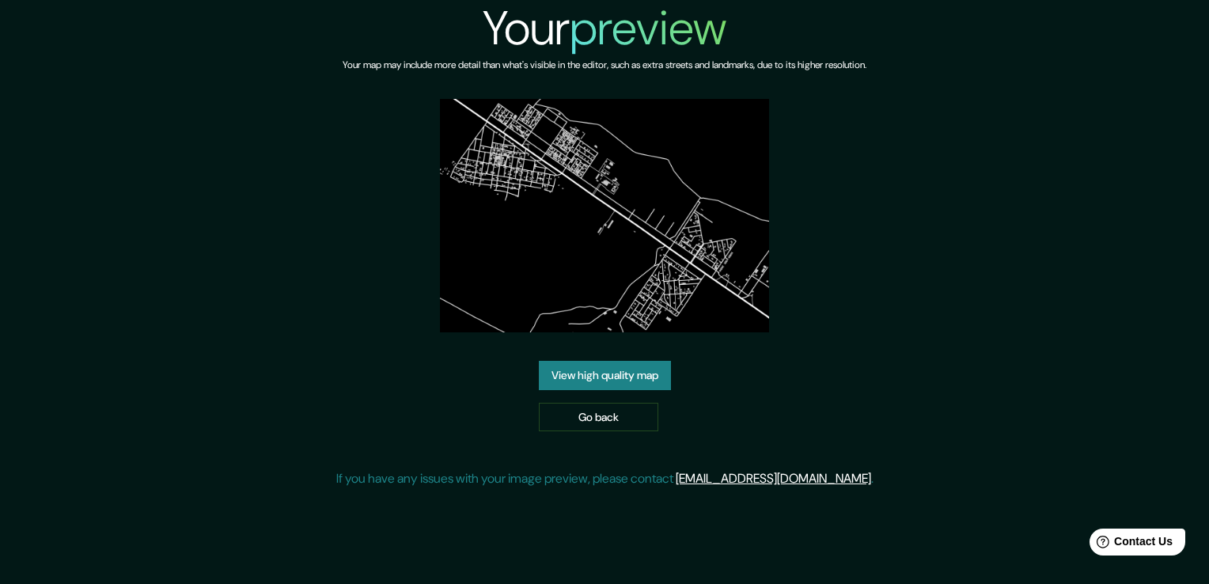
click at [650, 382] on link "View high quality map" at bounding box center [605, 375] width 132 height 29
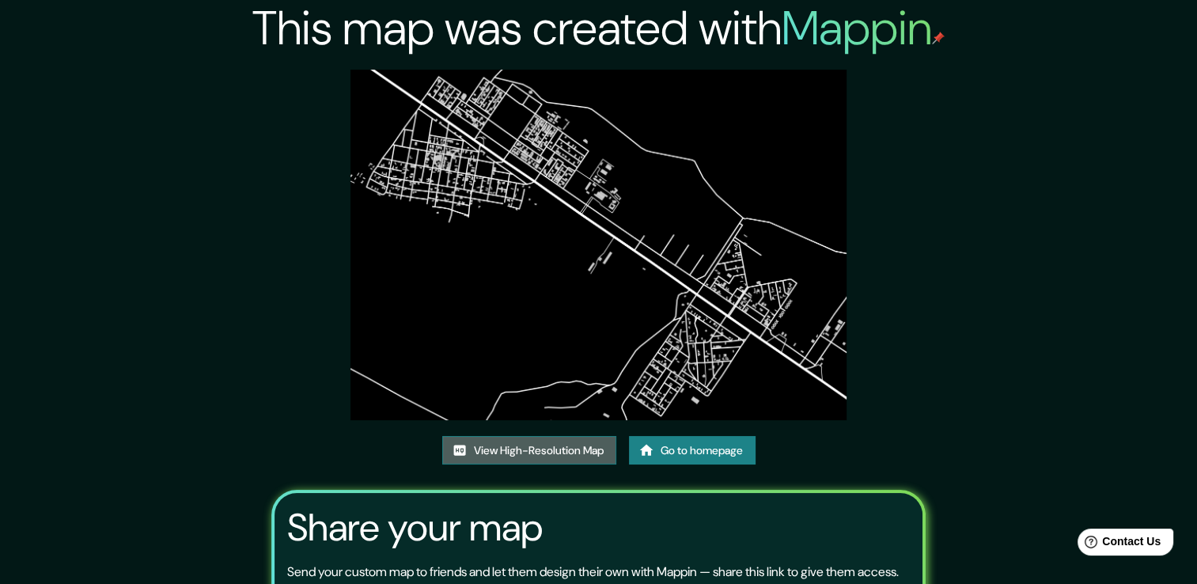
click at [569, 453] on link "View High-Resolution Map" at bounding box center [529, 450] width 174 height 29
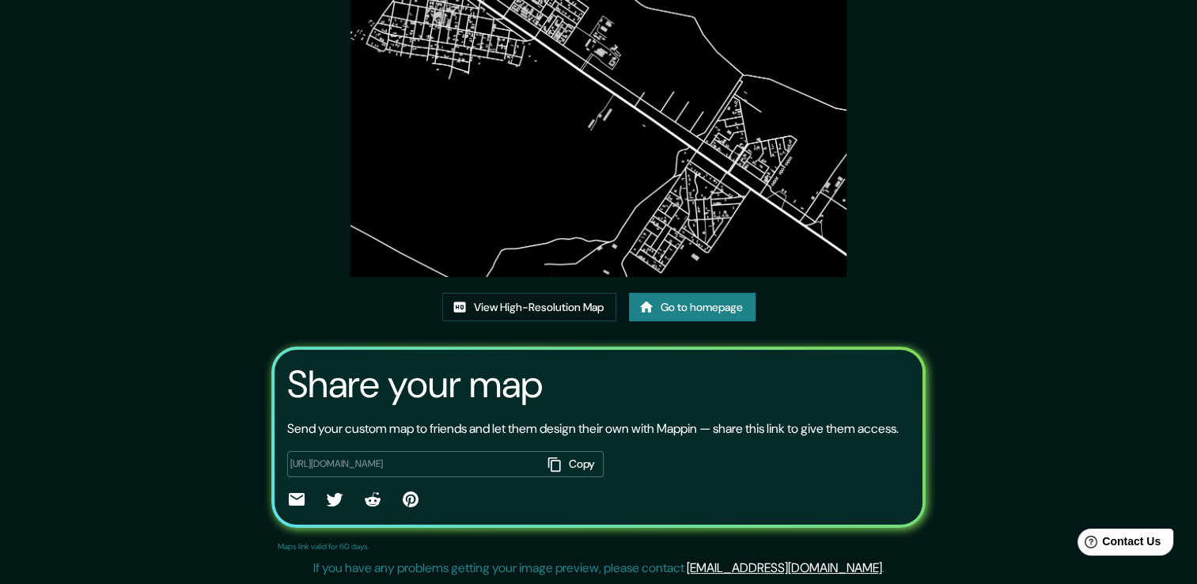
scroll to position [161, 0]
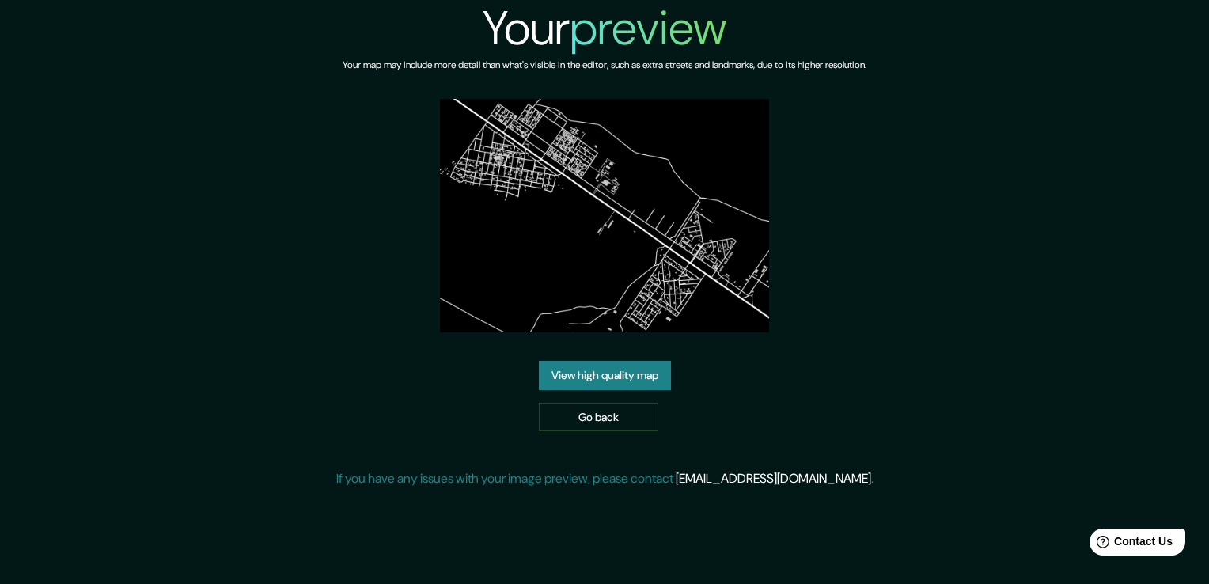
click at [534, 171] on img at bounding box center [605, 215] width 330 height 233
click at [608, 426] on link "Go back" at bounding box center [599, 417] width 120 height 29
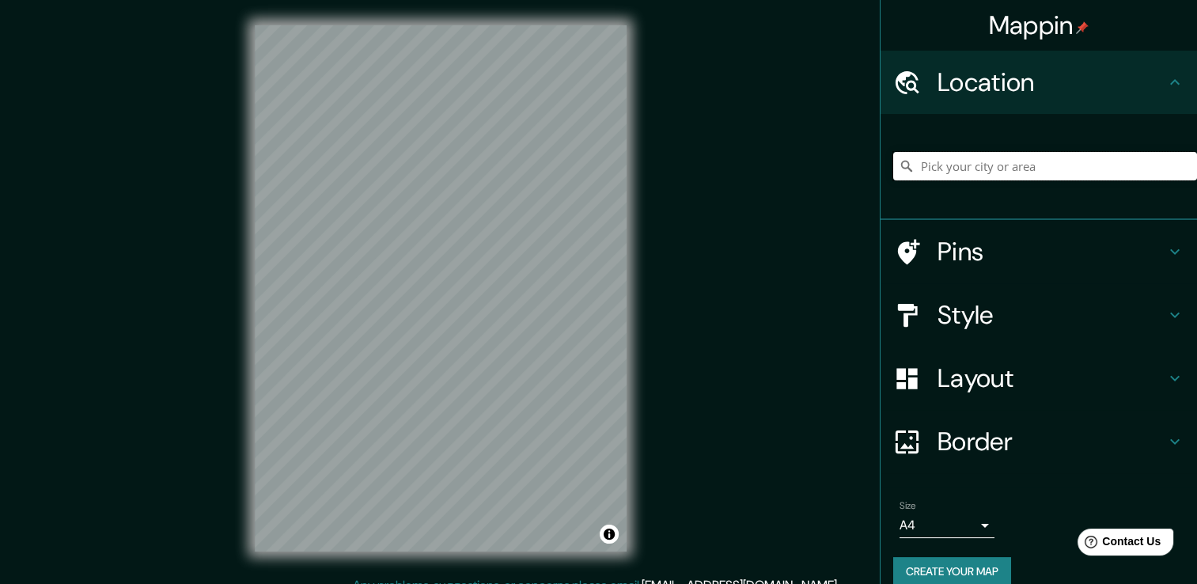
click at [1000, 160] on input "Pick your city or area" at bounding box center [1046, 166] width 304 height 28
type input "Piura, [GEOGRAPHIC_DATA], [GEOGRAPHIC_DATA]"
click at [952, 256] on h4 "Pins" at bounding box center [1052, 252] width 228 height 32
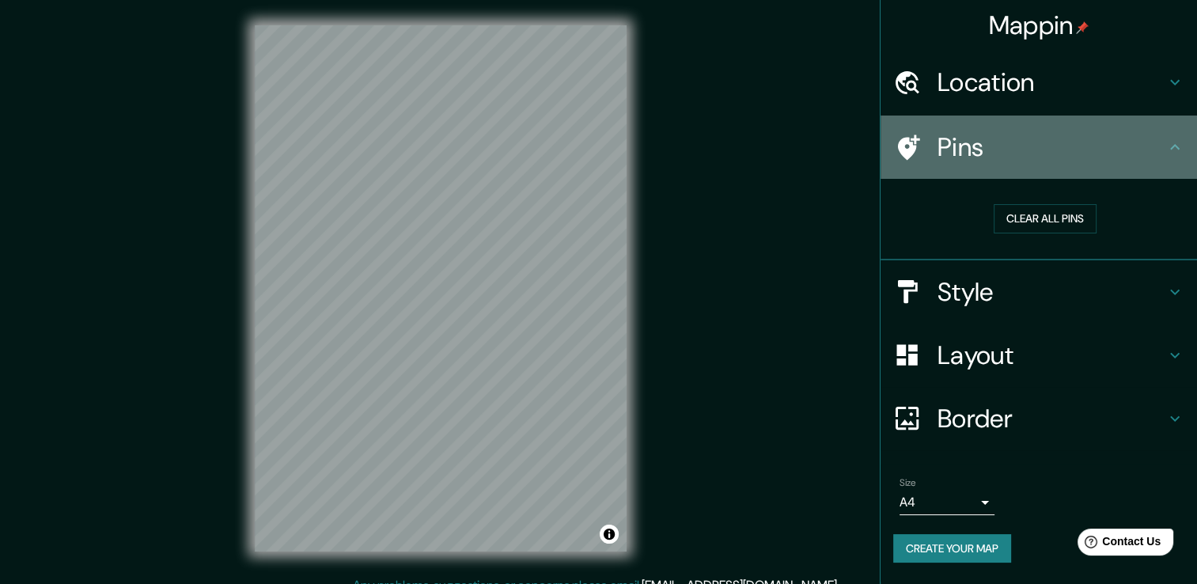
click at [1038, 163] on div "Pins" at bounding box center [1039, 147] width 317 height 63
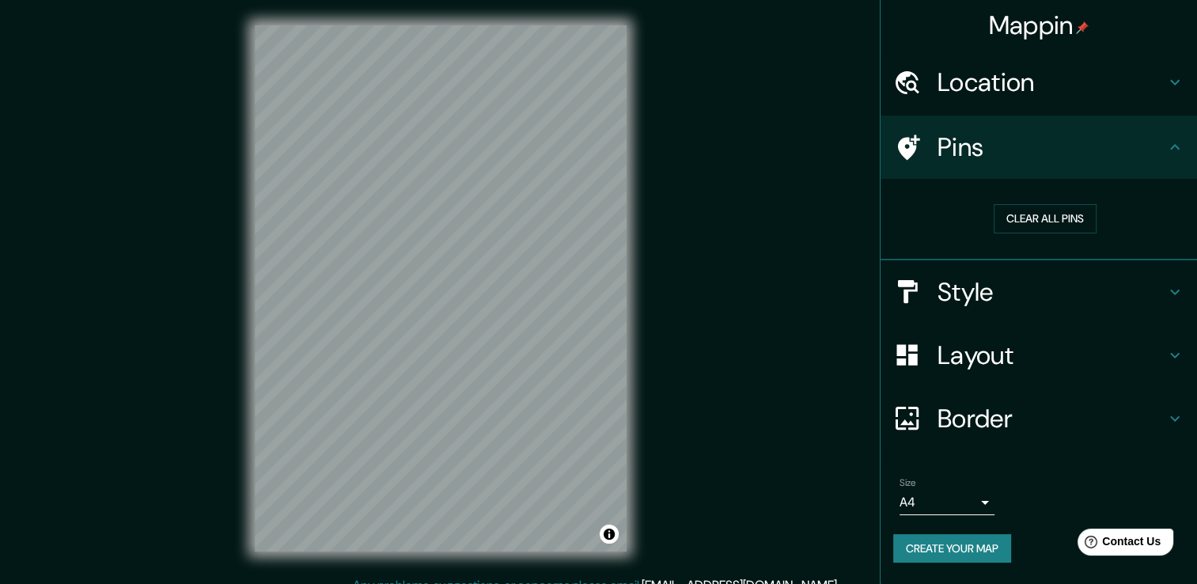
click at [997, 290] on h4 "Style" at bounding box center [1052, 292] width 228 height 32
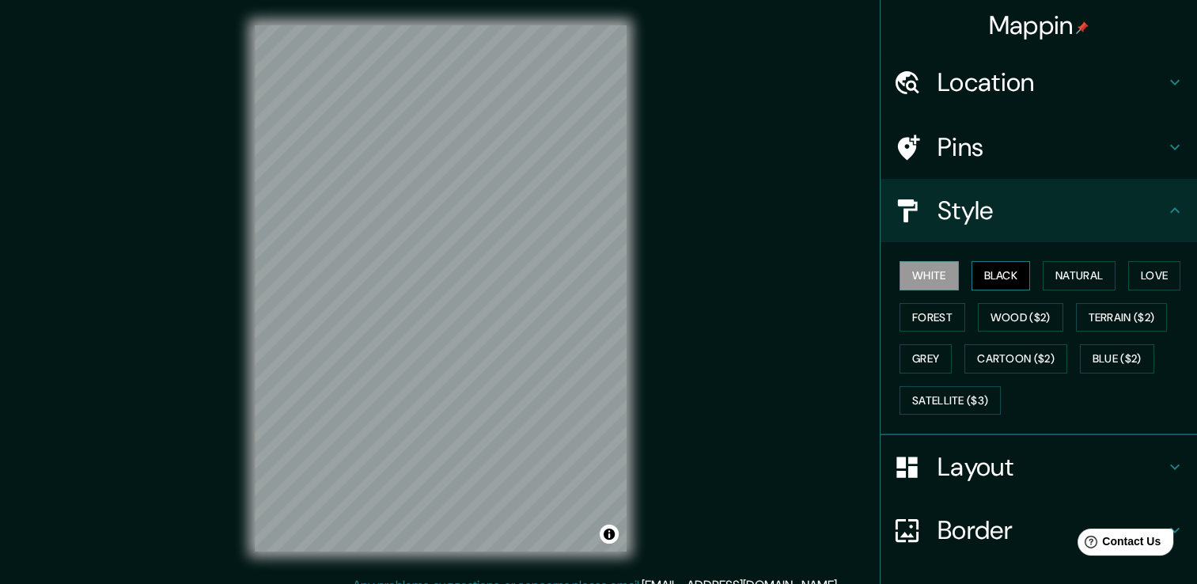
click at [992, 271] on button "Black" at bounding box center [1001, 275] width 59 height 29
click at [947, 461] on h4 "Layout" at bounding box center [1052, 467] width 228 height 32
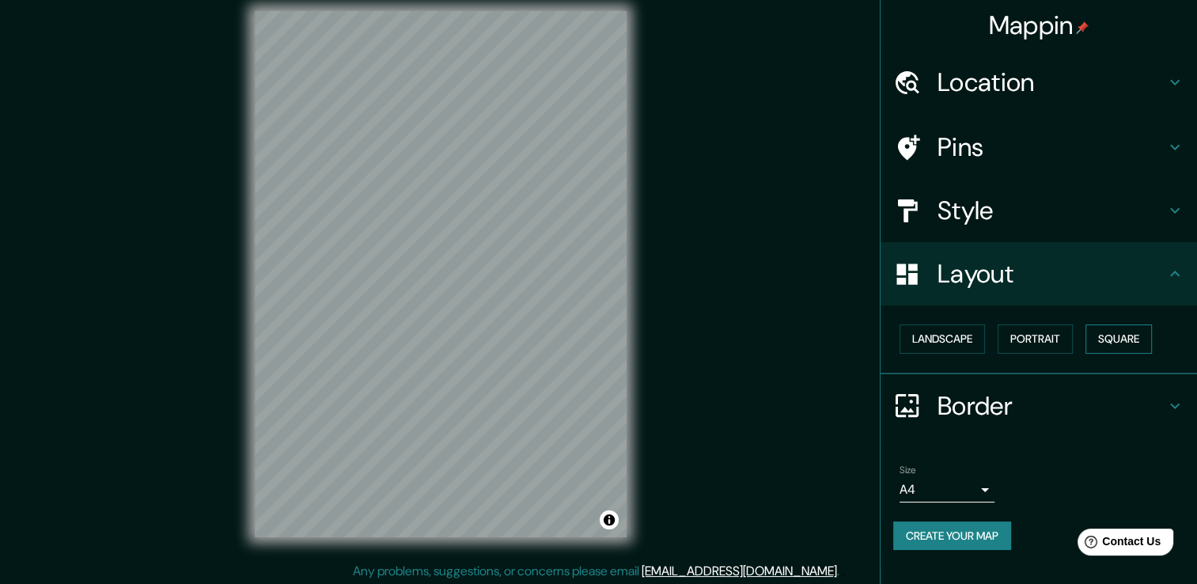
scroll to position [17, 0]
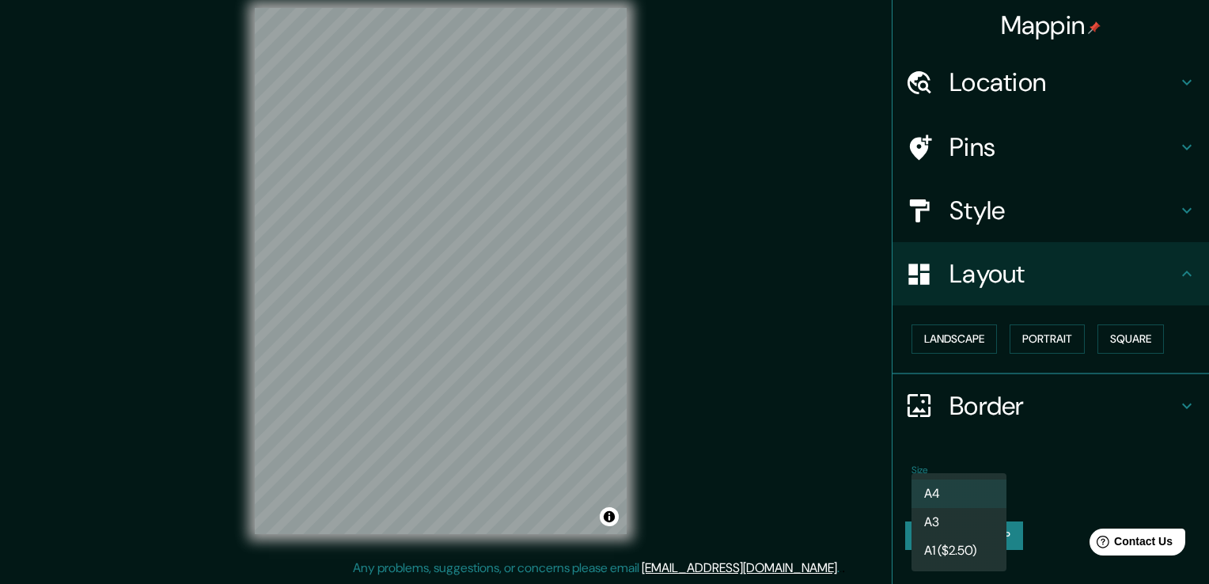
click at [988, 491] on body "Mappin Location Piura, Departamento de Piura, Perú Piura Departamento de Piura,…" at bounding box center [604, 275] width 1209 height 584
drag, startPoint x: 947, startPoint y: 534, endPoint x: 1000, endPoint y: 485, distance: 72.2
click at [946, 536] on li "A3" at bounding box center [959, 522] width 95 height 28
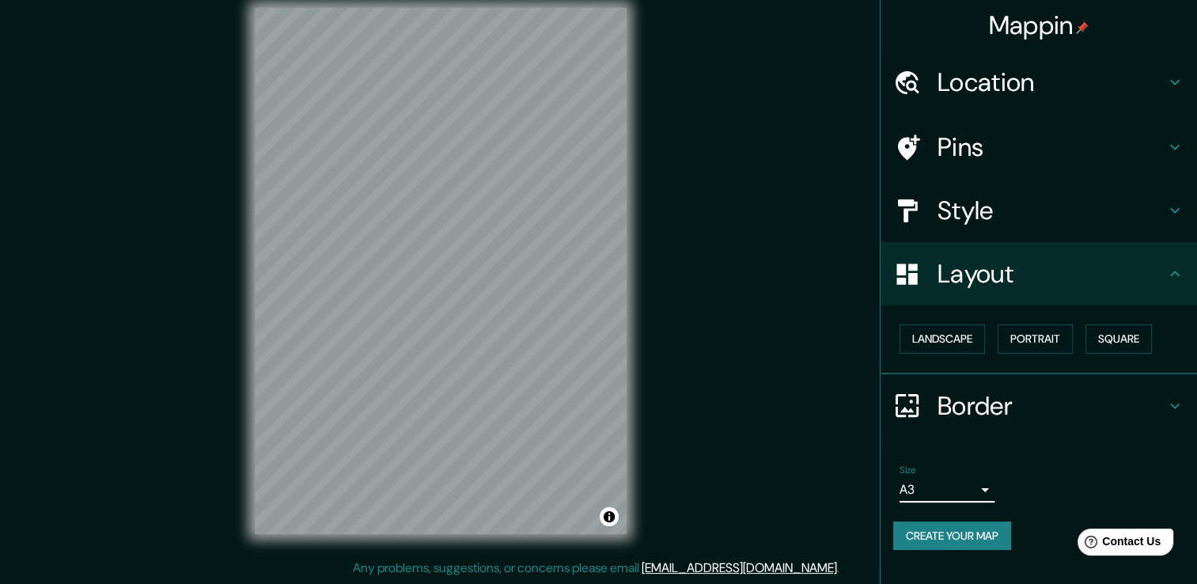
drag, startPoint x: 1061, startPoint y: 389, endPoint x: 1057, endPoint y: 404, distance: 14.6
click at [1061, 392] on h4 "Border" at bounding box center [1052, 406] width 228 height 32
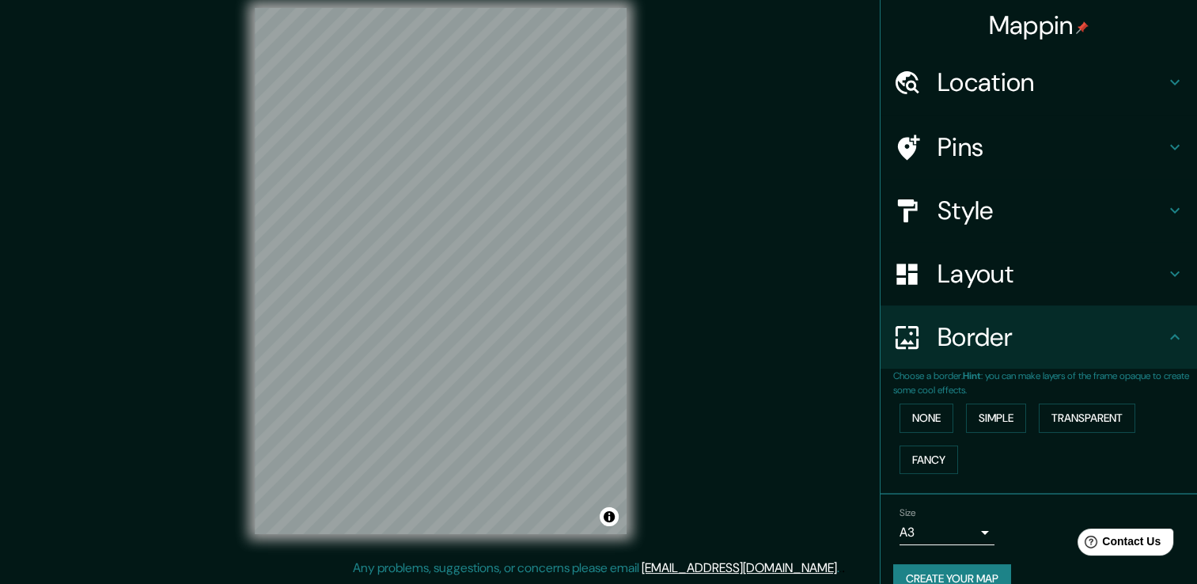
scroll to position [26, 0]
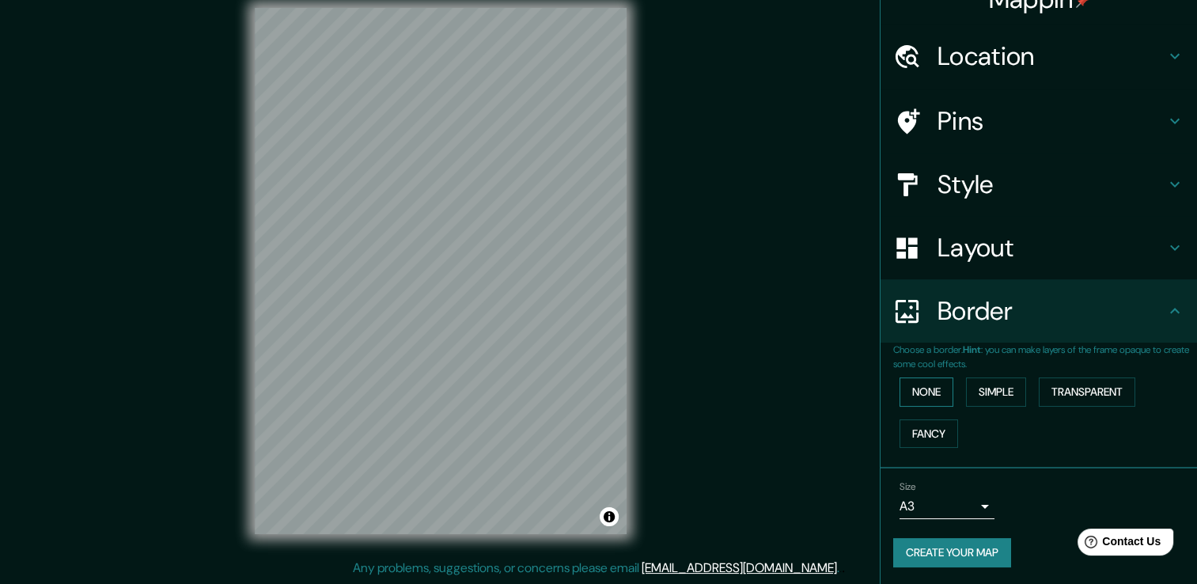
click at [932, 397] on button "None" at bounding box center [927, 392] width 54 height 29
drag, startPoint x: 924, startPoint y: 428, endPoint x: 935, endPoint y: 426, distance: 11.3
click at [924, 429] on button "Fancy" at bounding box center [929, 433] width 59 height 29
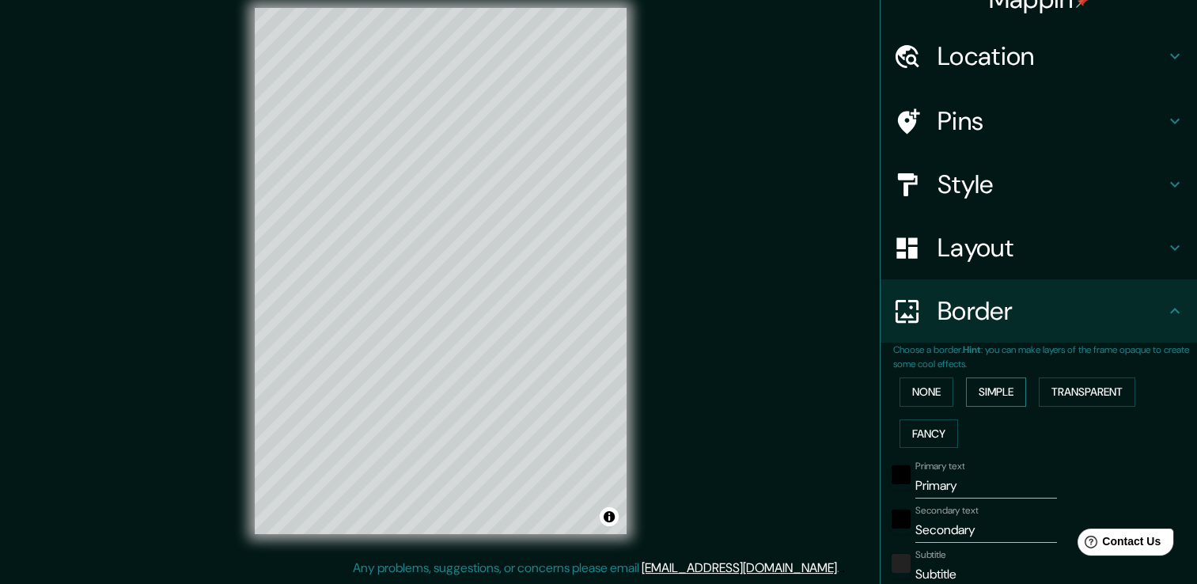
click at [991, 389] on button "Simple" at bounding box center [996, 392] width 60 height 29
click at [1073, 385] on button "Transparent" at bounding box center [1087, 392] width 97 height 29
click at [900, 393] on button "None" at bounding box center [927, 392] width 54 height 29
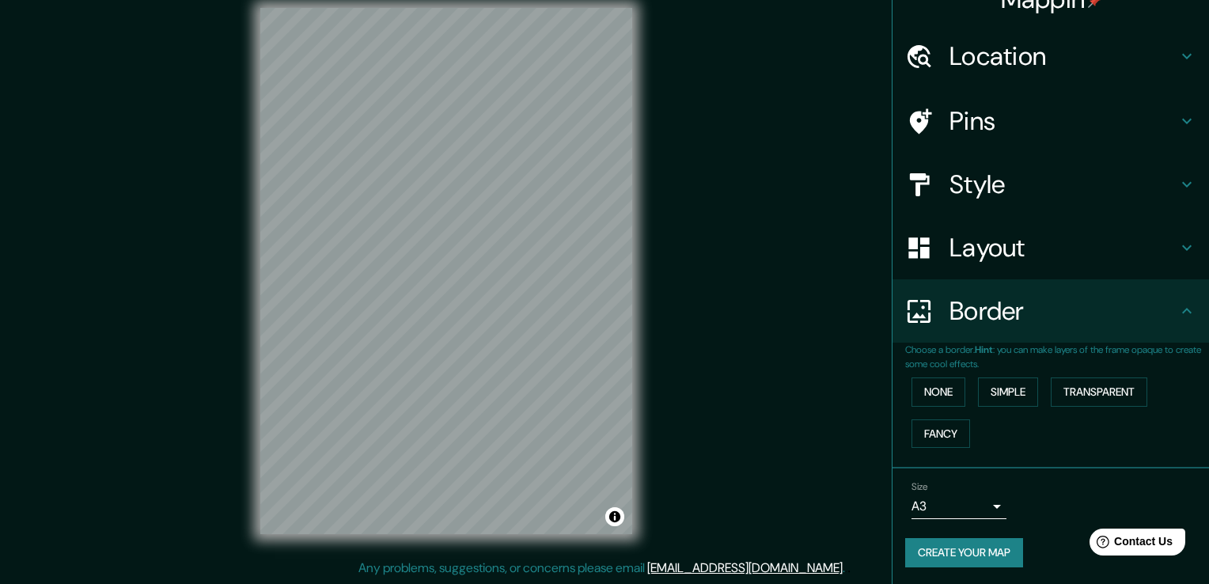
click at [967, 511] on body "Mappin Location Piura, Departamento de Piura, Perú Piura Departamento de Piura,…" at bounding box center [604, 275] width 1209 height 584
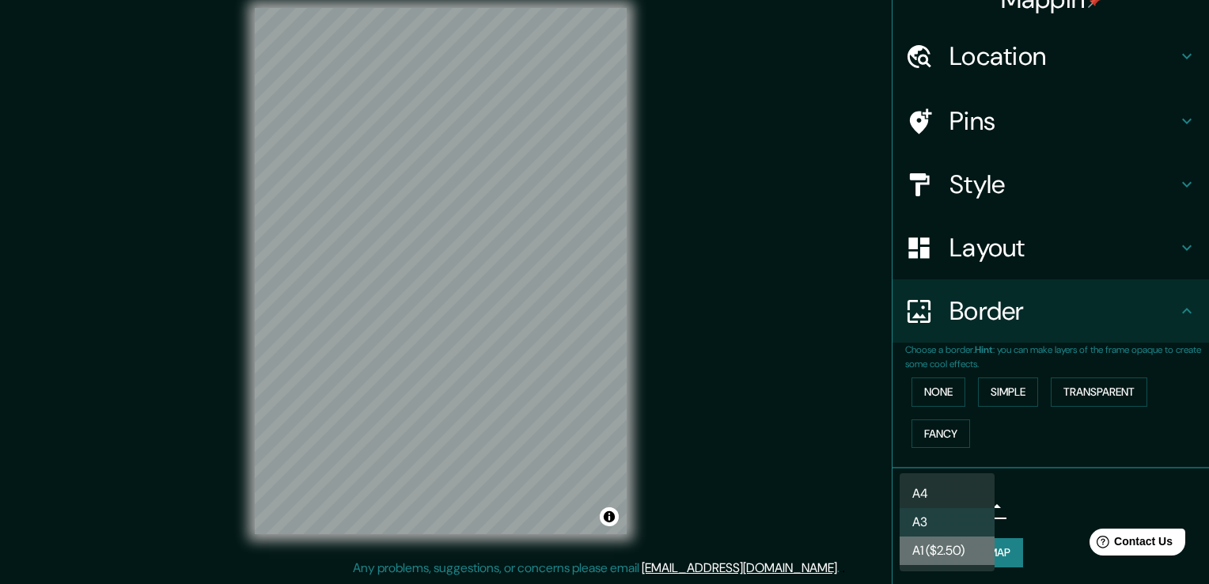
drag, startPoint x: 969, startPoint y: 550, endPoint x: 965, endPoint y: 533, distance: 17.1
click at [969, 549] on li "A1 ($2.50)" at bounding box center [947, 551] width 95 height 28
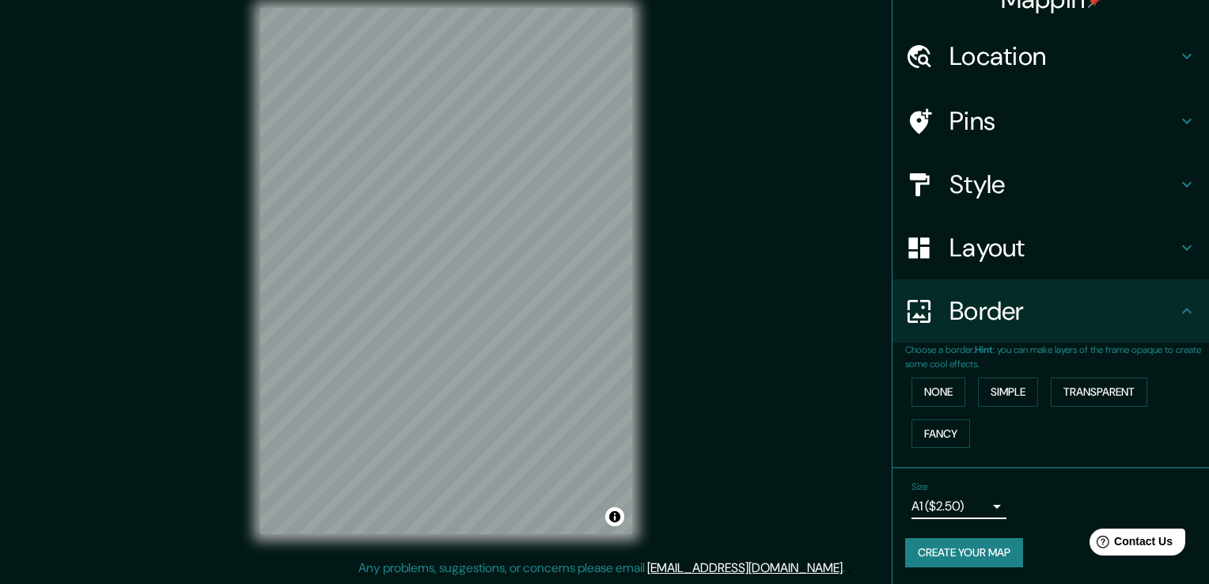
click at [959, 507] on body "Mappin Location Piura, Departamento de Piura, Perú Piura Departamento de Piura,…" at bounding box center [604, 275] width 1209 height 584
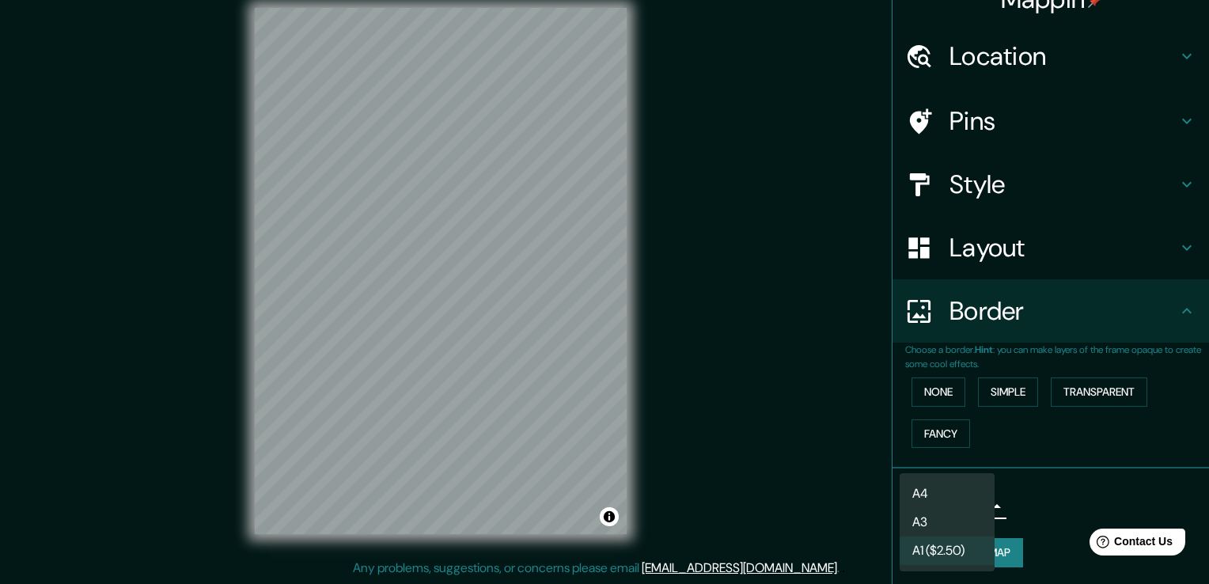
click at [1042, 518] on div at bounding box center [604, 292] width 1209 height 584
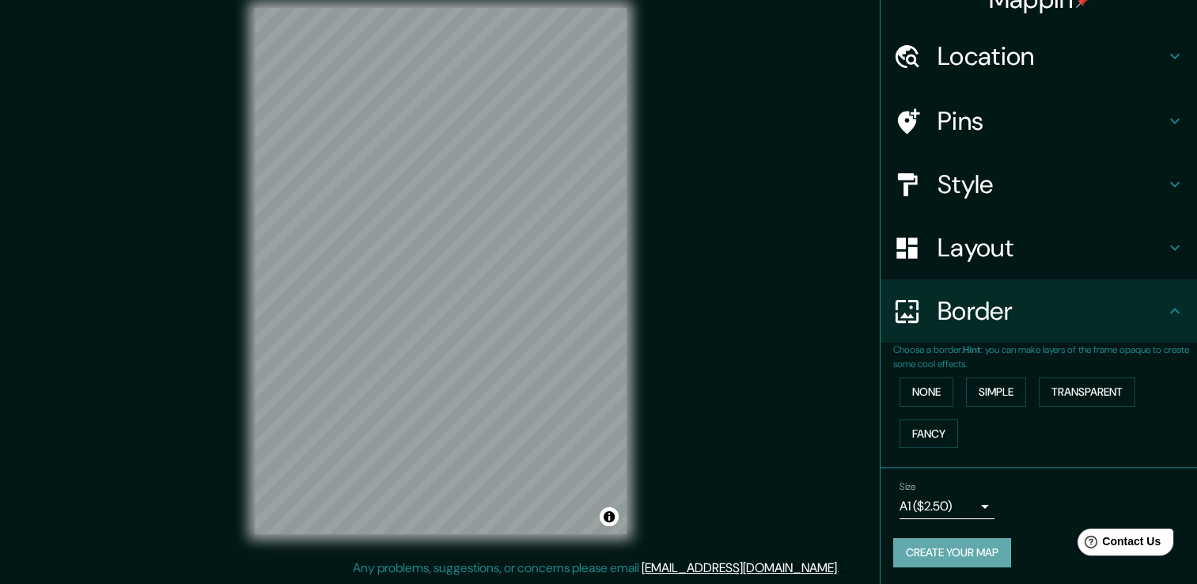
click at [985, 545] on button "Create your map" at bounding box center [953, 552] width 118 height 29
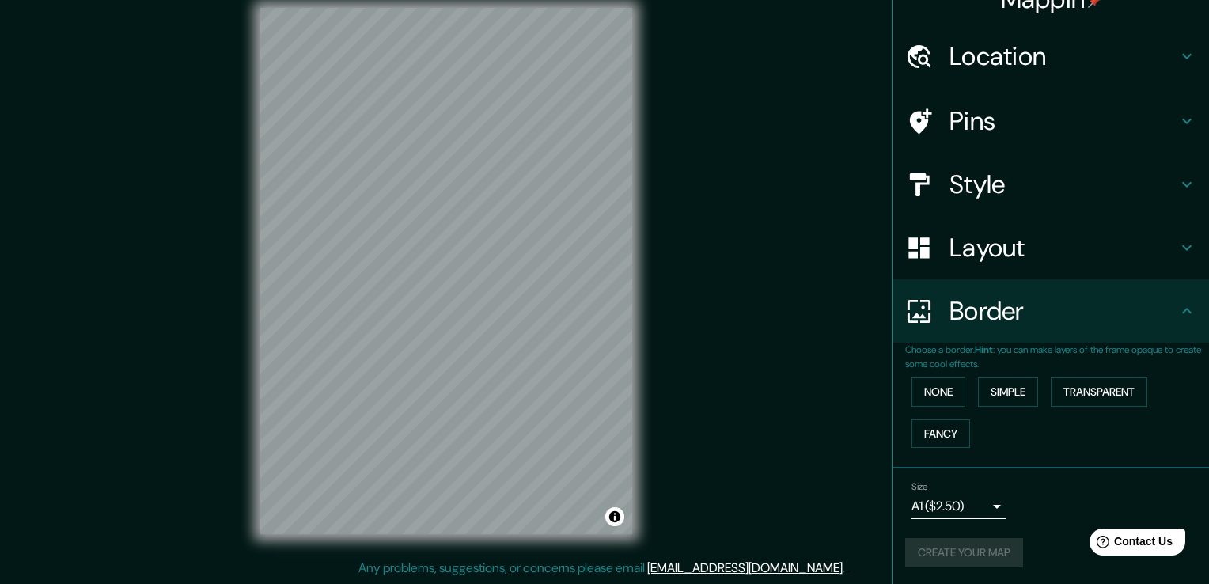
click at [943, 506] on body "Mappin Location Piura, Departamento de Piura, Perú Piura Departamento de Piura,…" at bounding box center [604, 275] width 1209 height 584
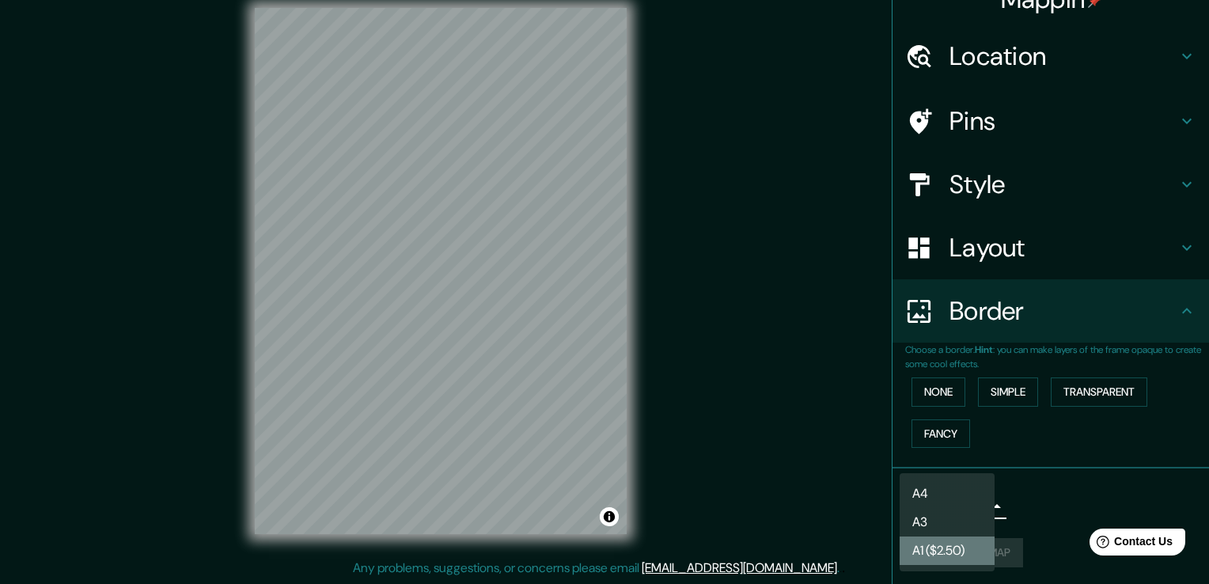
click at [936, 537] on li "A1 ($2.50)" at bounding box center [947, 551] width 95 height 28
click at [929, 509] on body "Mappin Location Piura, Departamento de Piura, Perú Piura Departamento de Piura,…" at bounding box center [604, 275] width 1209 height 584
click at [928, 524] on li "A3" at bounding box center [947, 522] width 95 height 28
type input "a4"
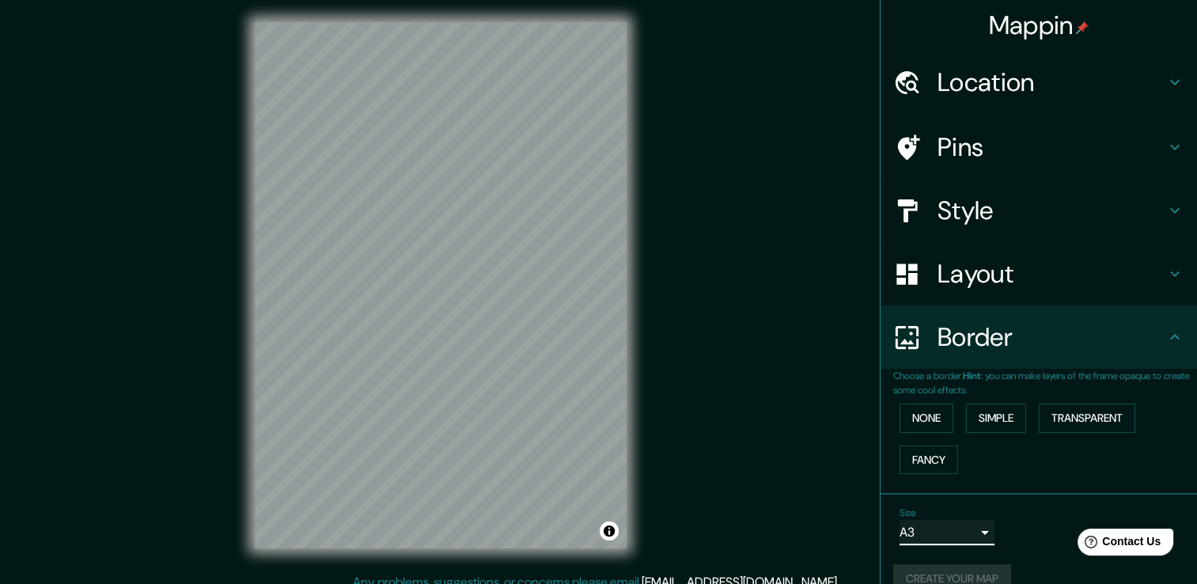
scroll to position [0, 0]
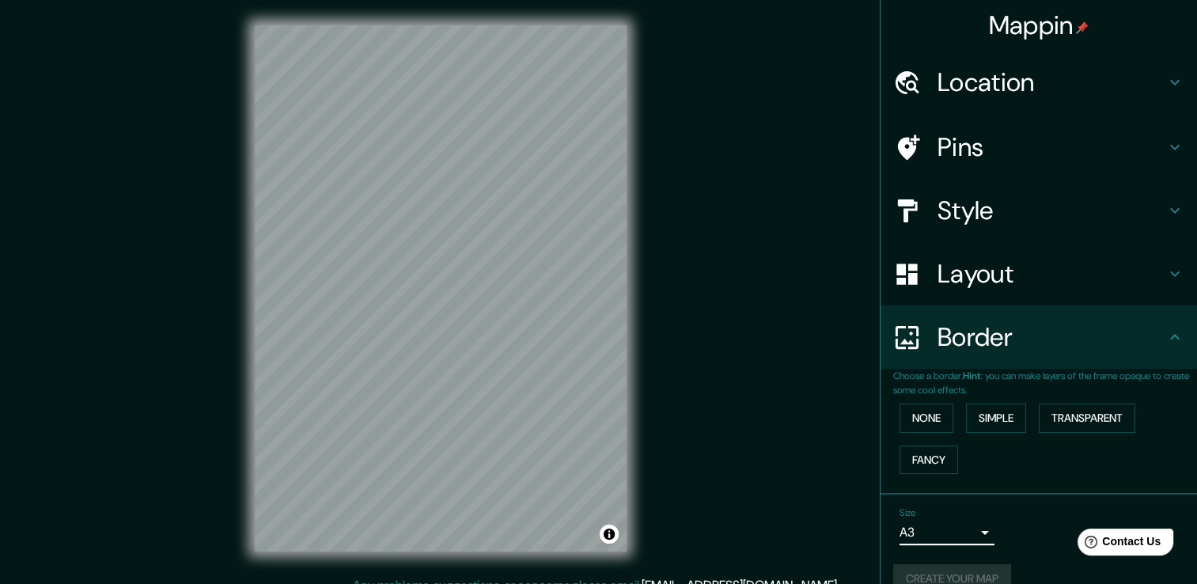
click at [1003, 97] on h4 "Location" at bounding box center [1052, 82] width 228 height 32
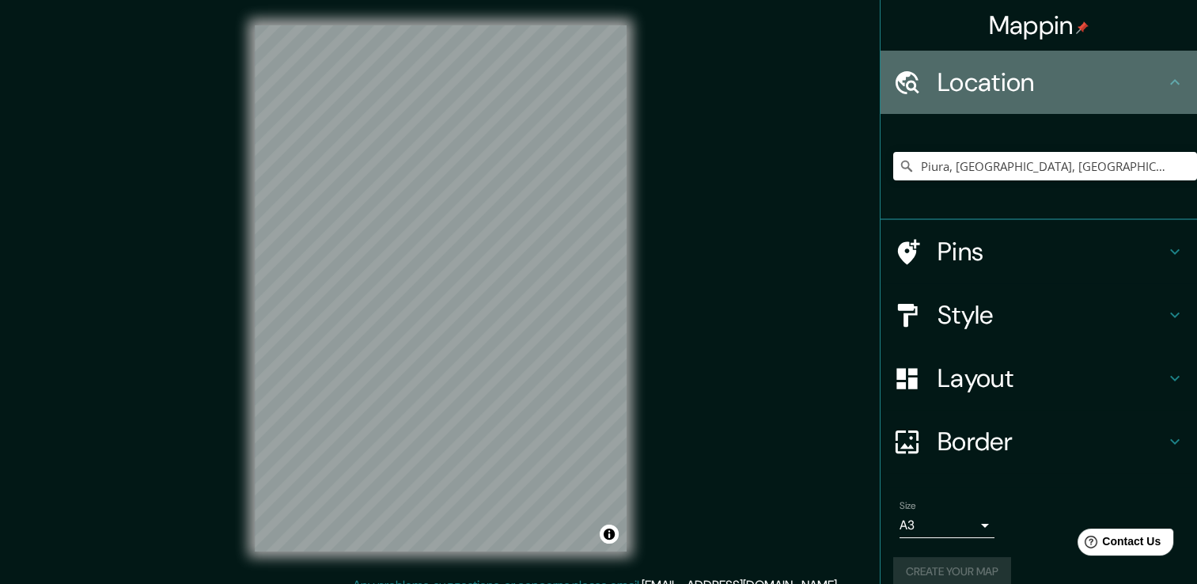
click at [1003, 97] on h4 "Location" at bounding box center [1052, 82] width 228 height 32
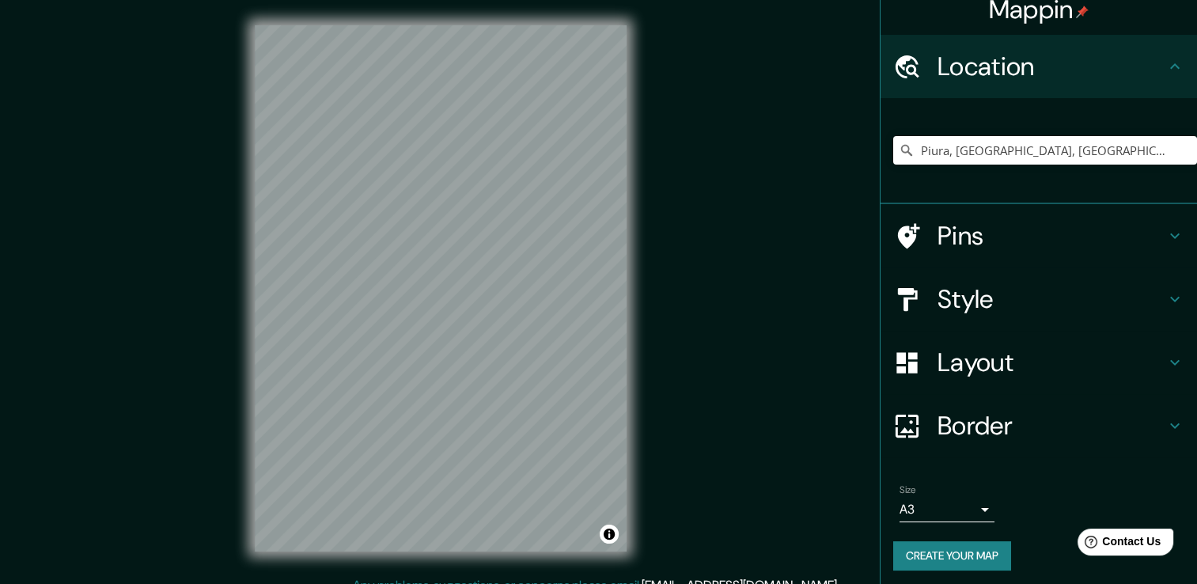
scroll to position [20, 0]
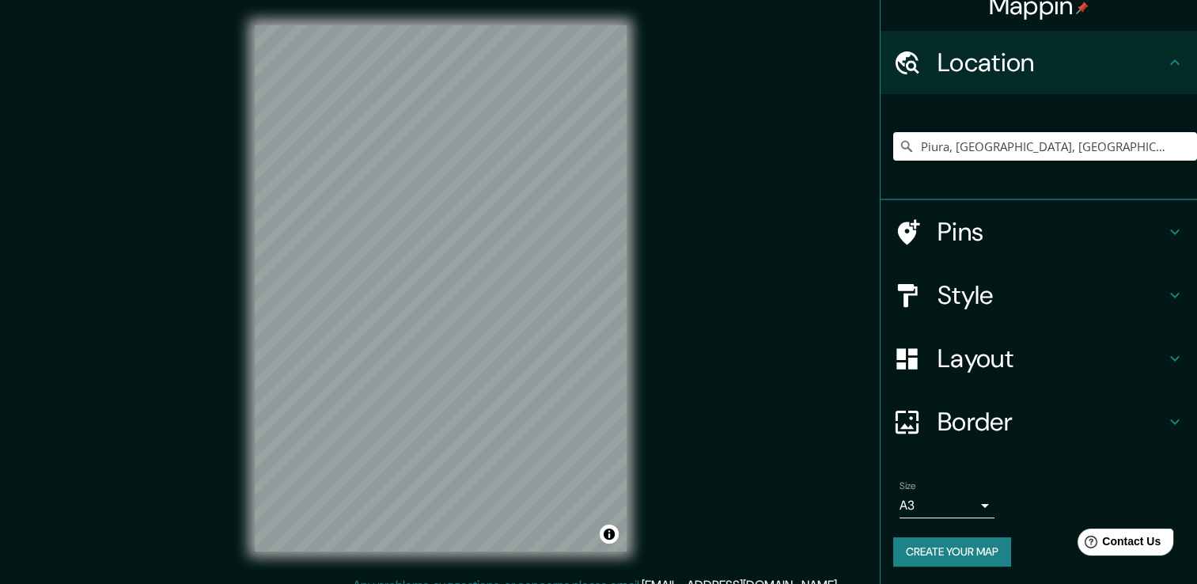
click at [970, 290] on h4 "Style" at bounding box center [1052, 295] width 228 height 32
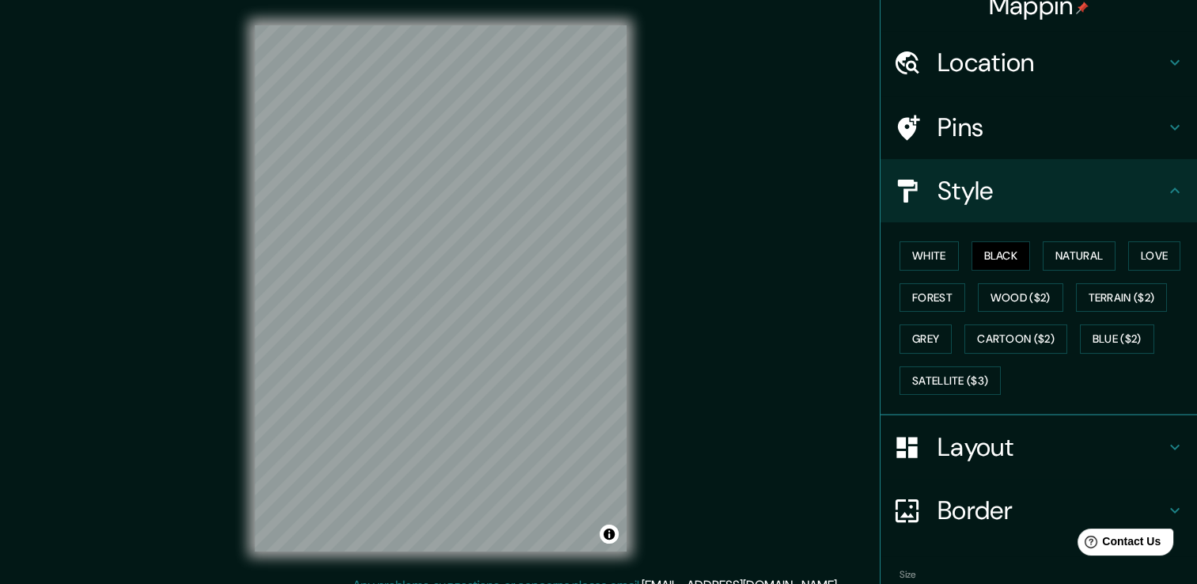
click at [995, 190] on h4 "Style" at bounding box center [1052, 191] width 228 height 32
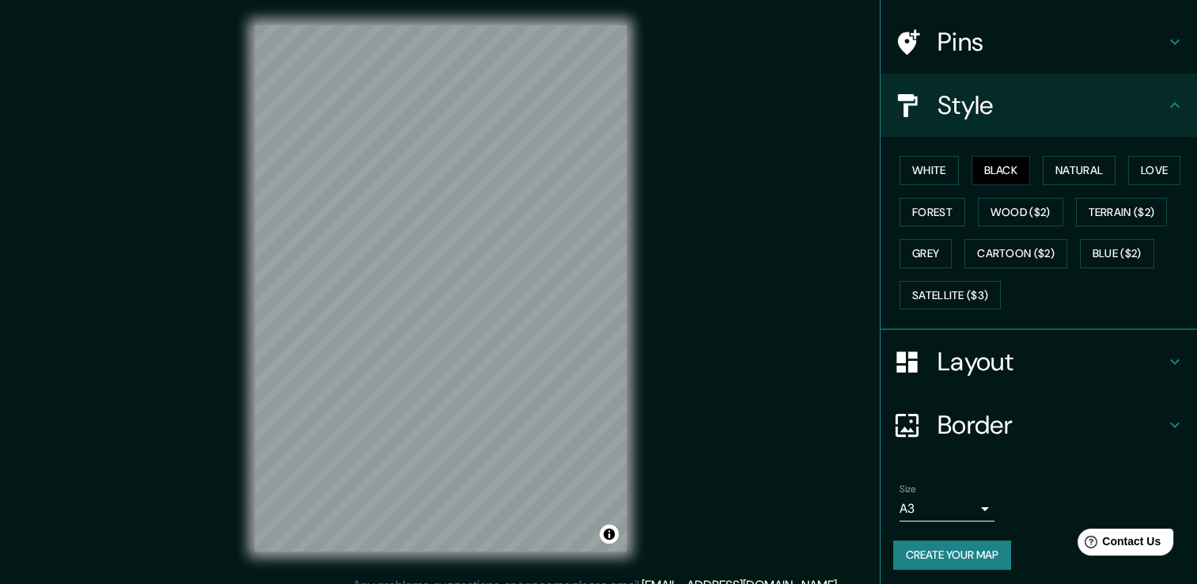
scroll to position [107, 0]
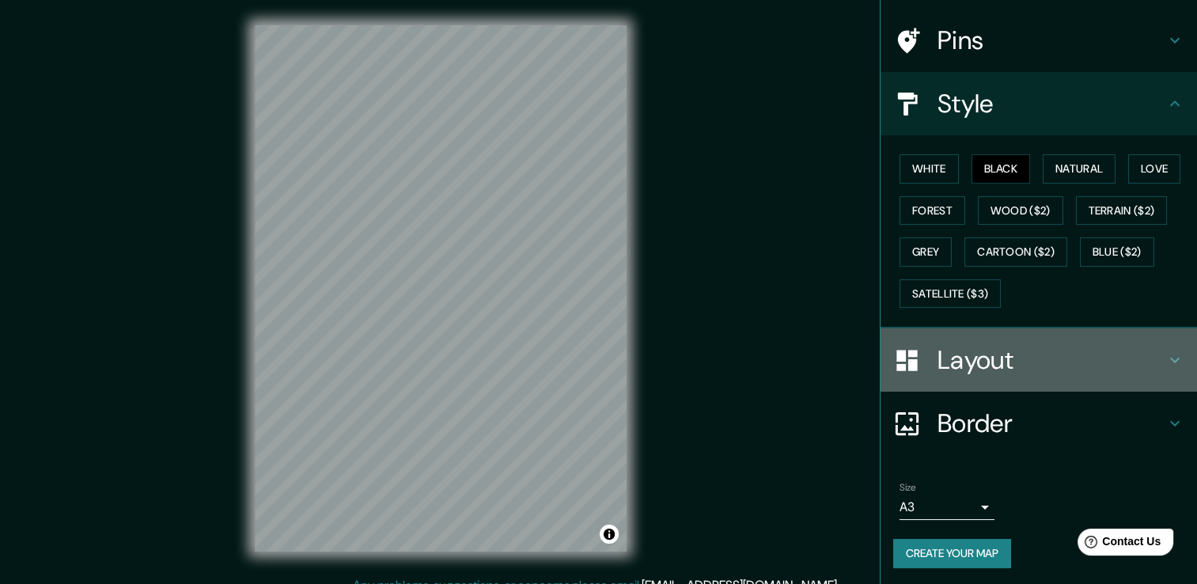
click at [963, 339] on div "Layout" at bounding box center [1039, 359] width 317 height 63
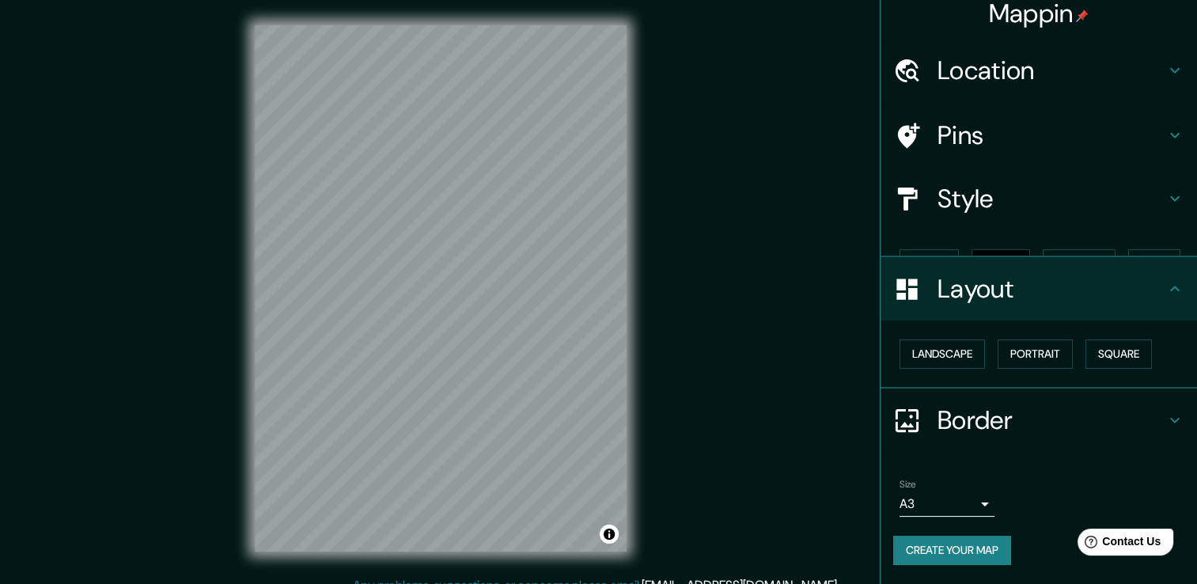
scroll to position [0, 0]
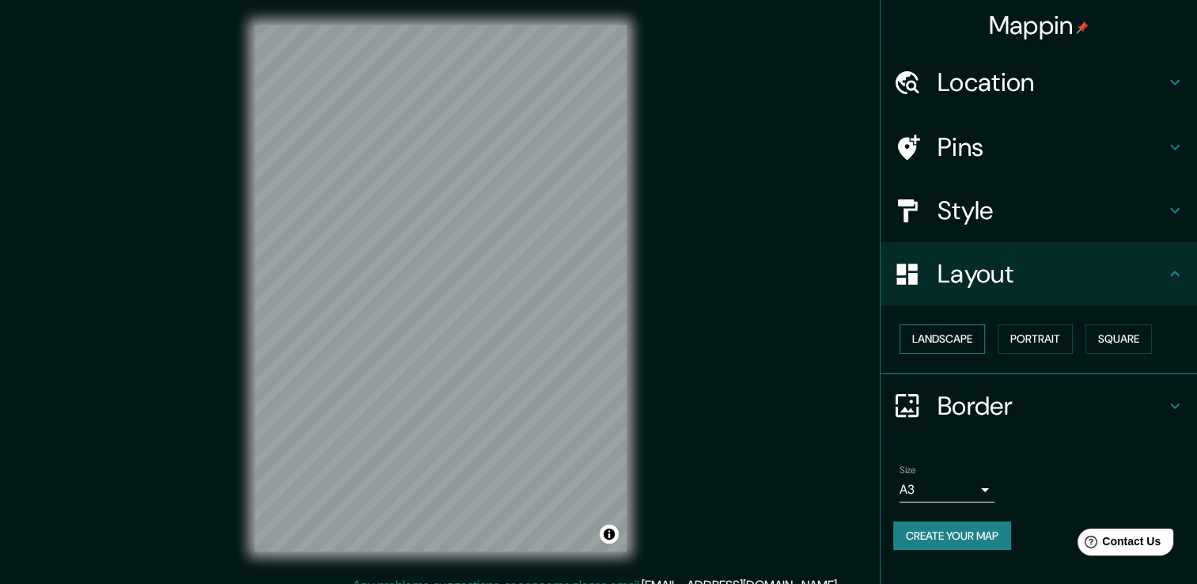
click at [969, 336] on button "Landscape" at bounding box center [942, 338] width 85 height 29
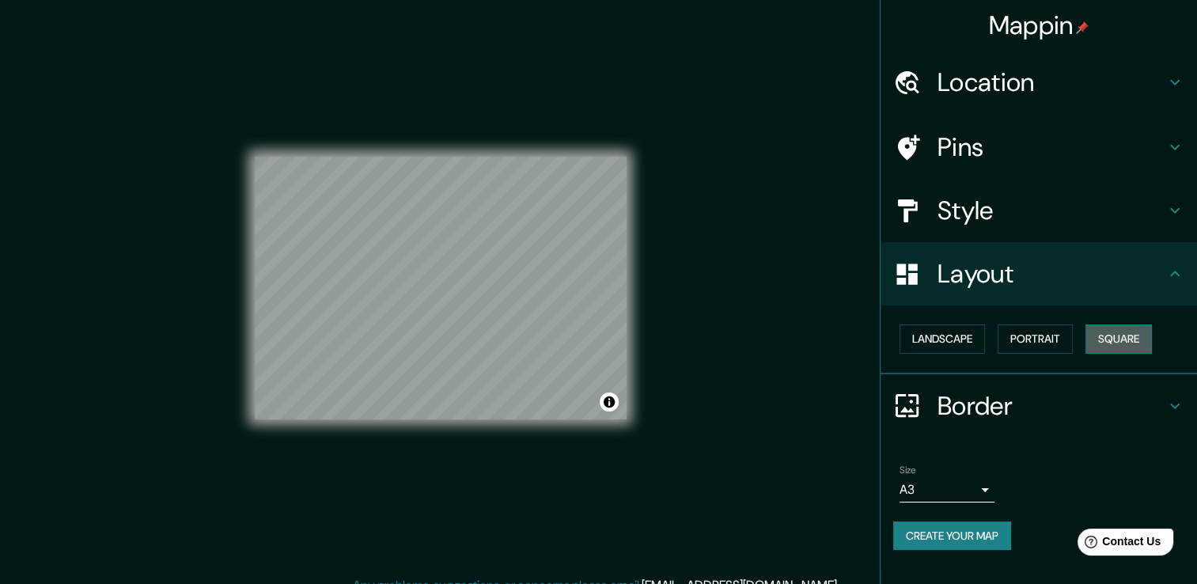
click at [1102, 336] on button "Square" at bounding box center [1119, 338] width 66 height 29
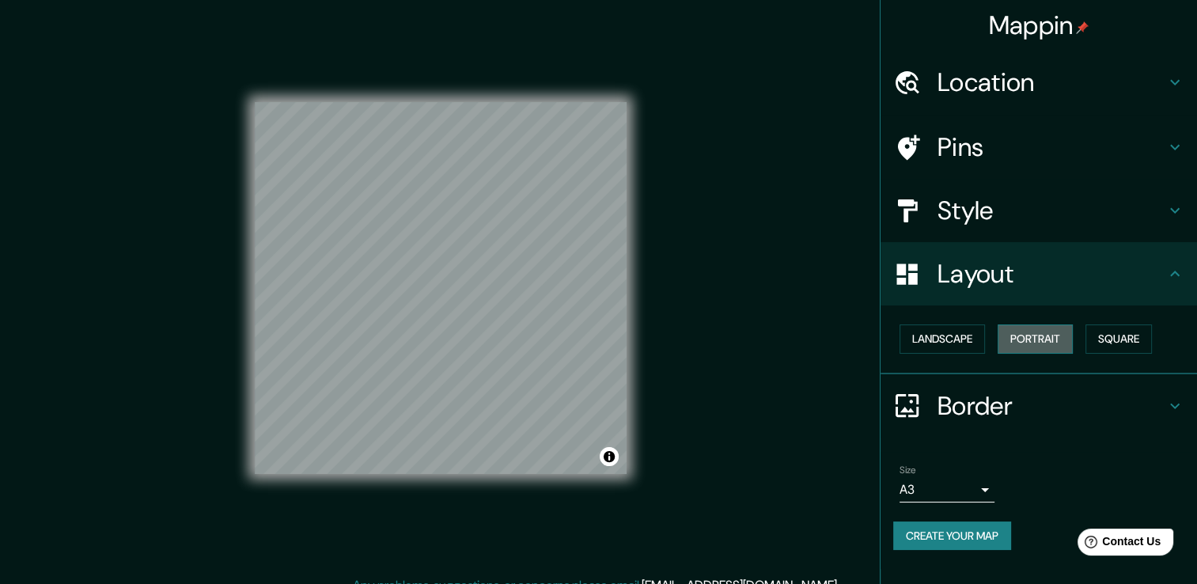
click at [1064, 336] on button "Portrait" at bounding box center [1035, 338] width 75 height 29
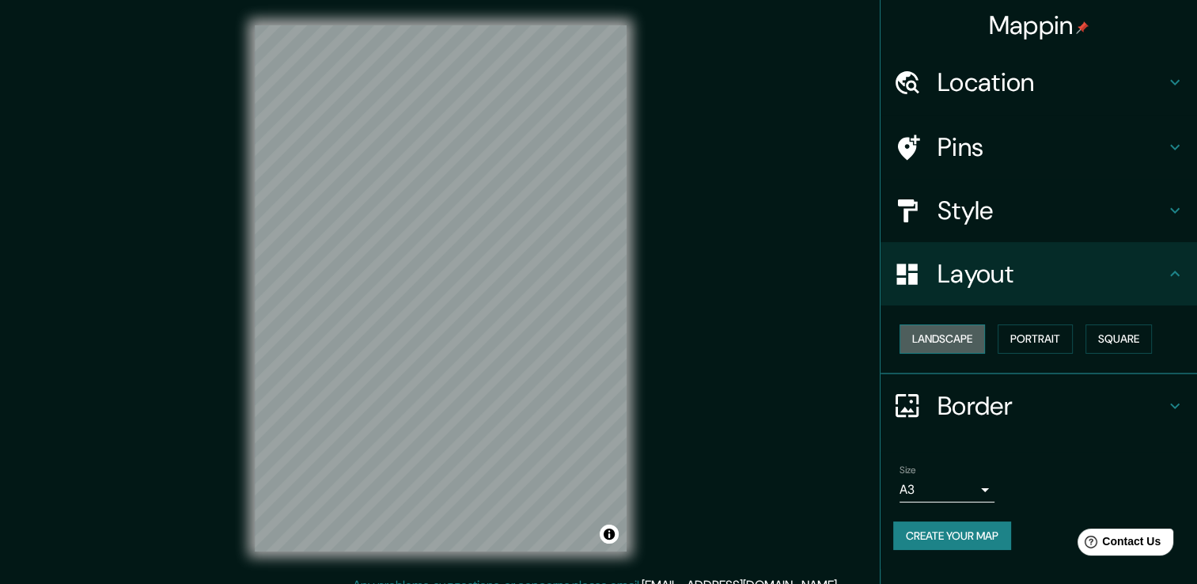
click at [965, 325] on button "Landscape" at bounding box center [942, 338] width 85 height 29
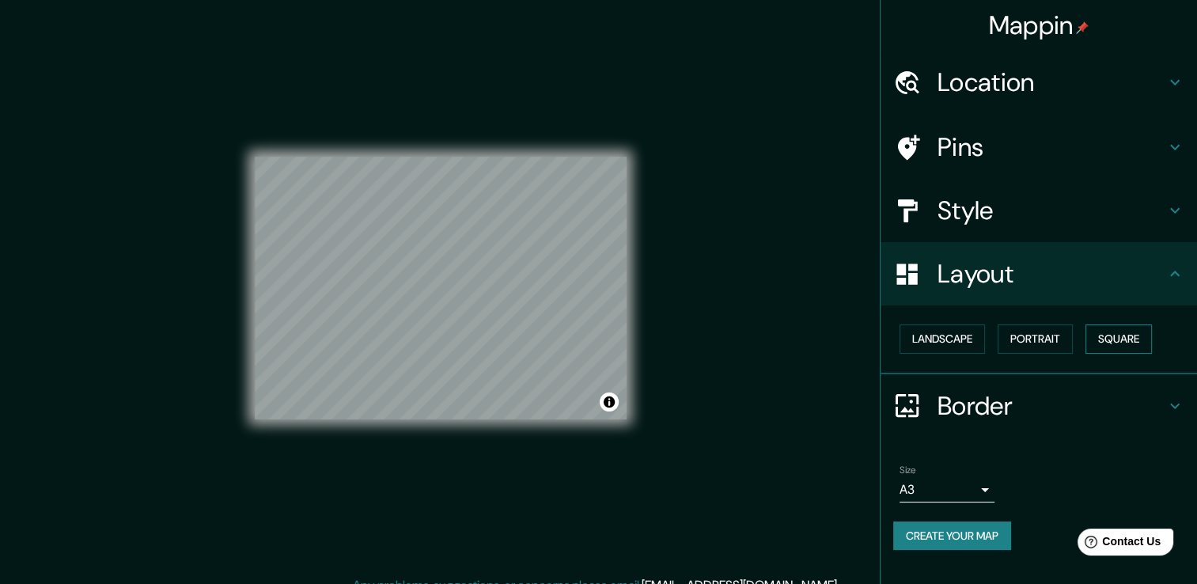
click at [1119, 328] on button "Square" at bounding box center [1119, 338] width 66 height 29
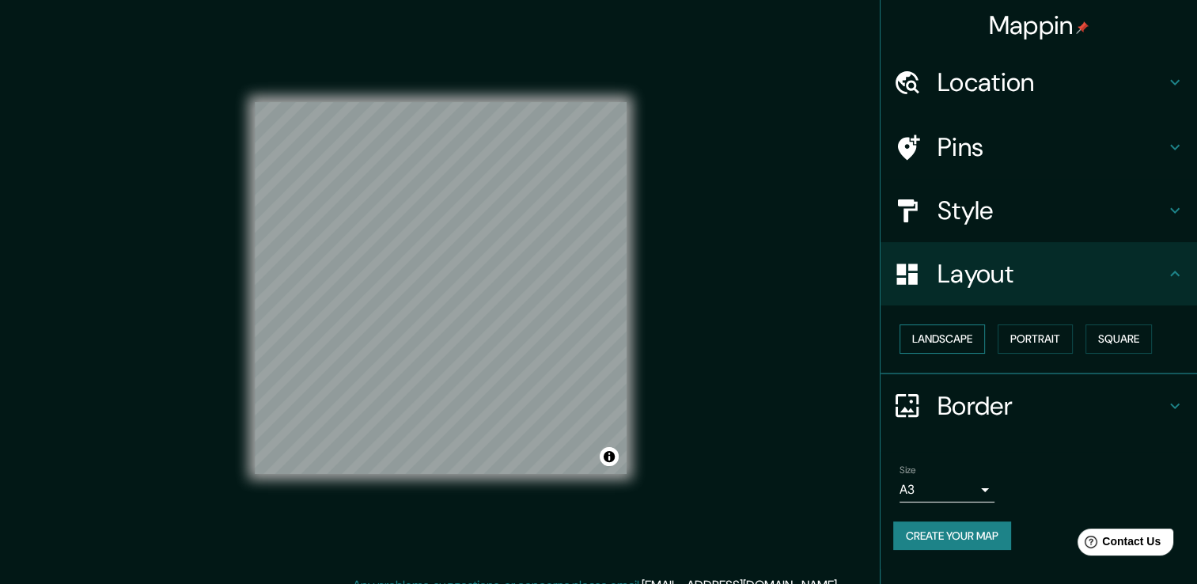
click at [943, 341] on button "Landscape" at bounding box center [942, 338] width 85 height 29
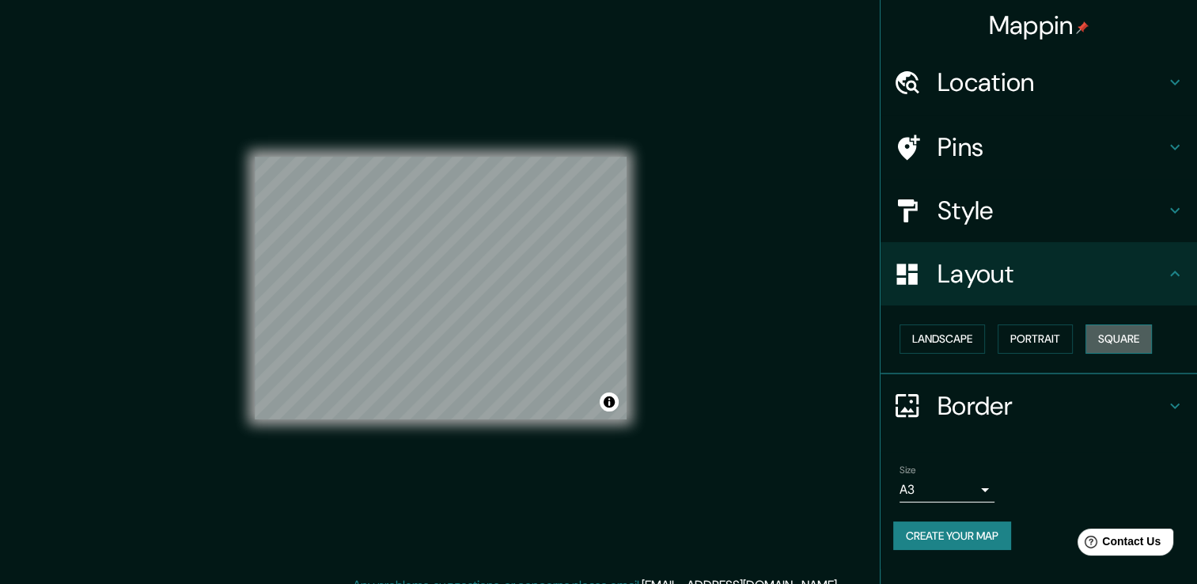
click at [1138, 340] on button "Square" at bounding box center [1119, 338] width 66 height 29
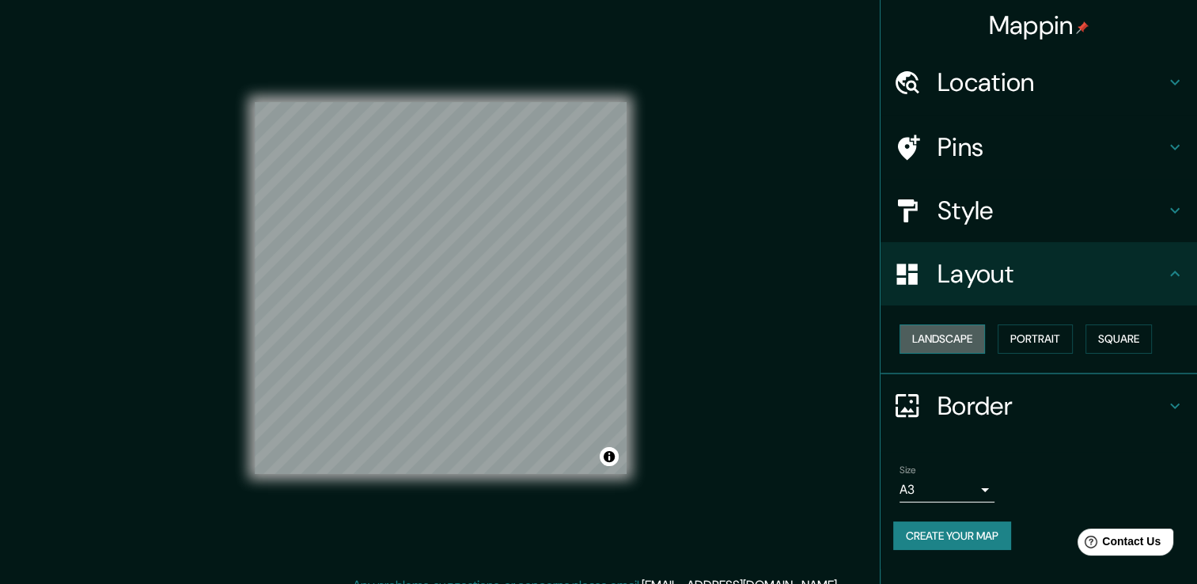
click at [962, 343] on button "Landscape" at bounding box center [942, 338] width 85 height 29
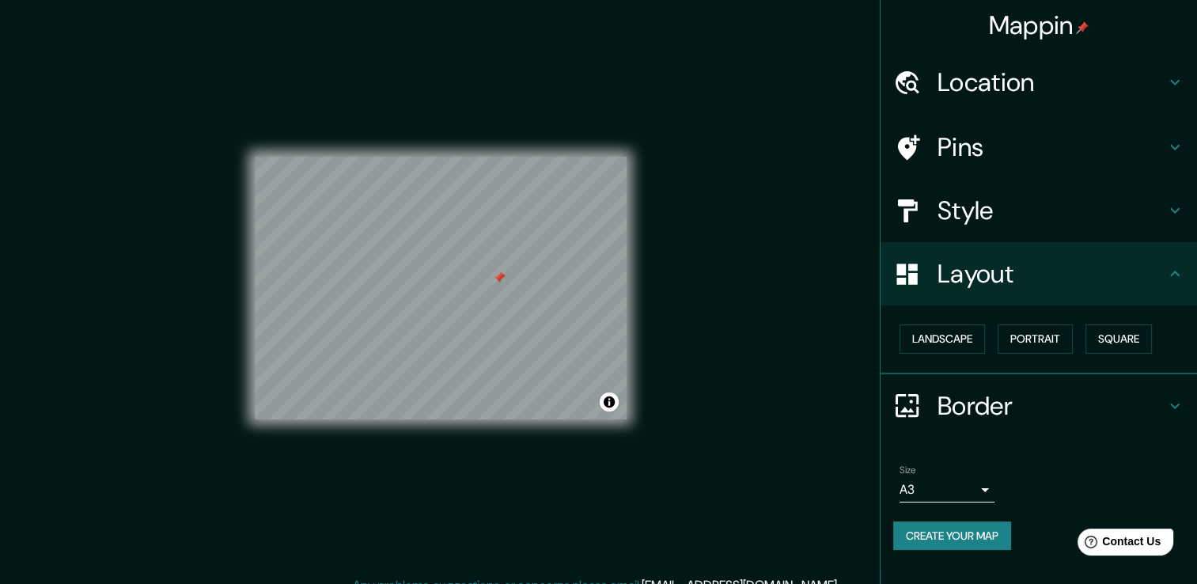
click at [496, 277] on div at bounding box center [499, 277] width 13 height 13
